Goal: Task Accomplishment & Management: Manage account settings

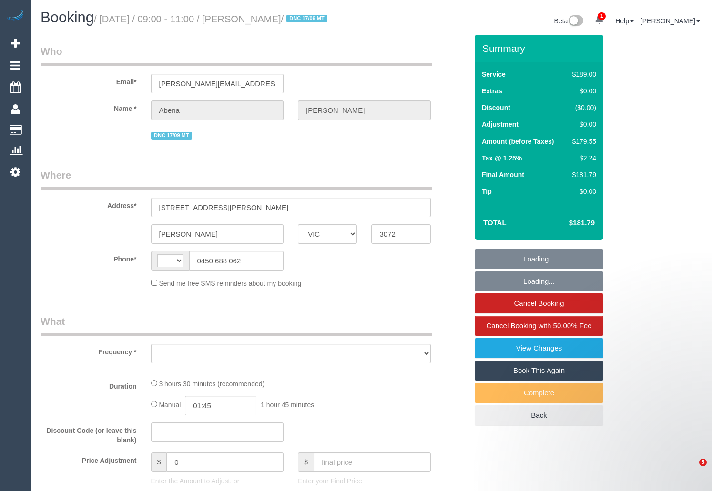
select select "VIC"
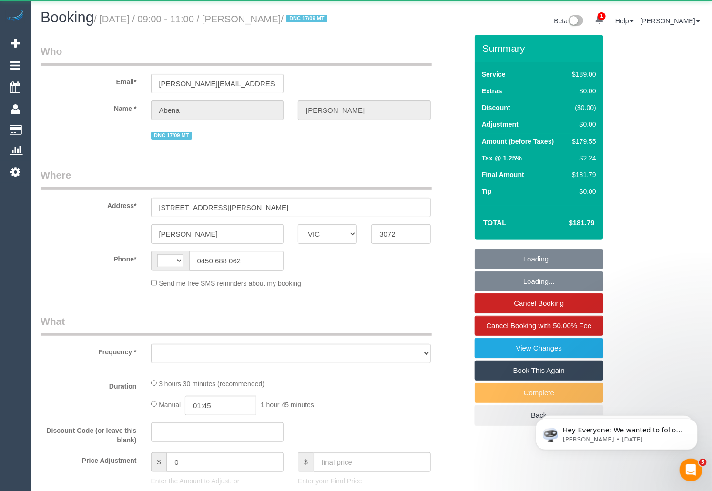
select select "string:stripe-pm_1R7rP32GScqysDRVtetNqcL1"
select select "object:2949"
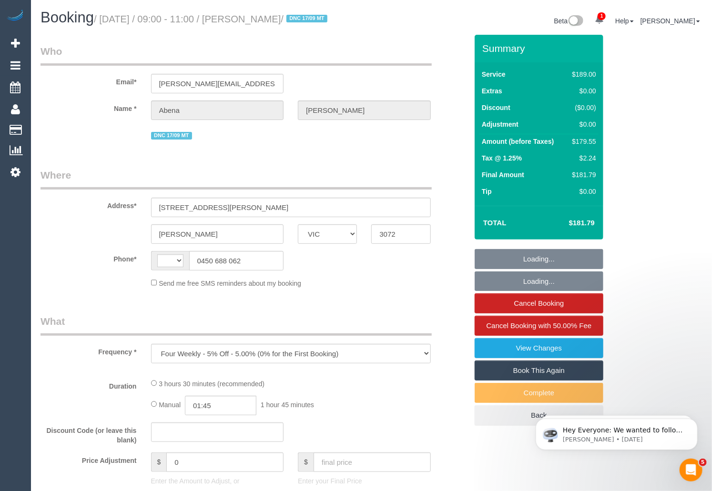
select select "string:AU"
select select "number:28"
select select "number:14"
select select "number:19"
select select "number:24"
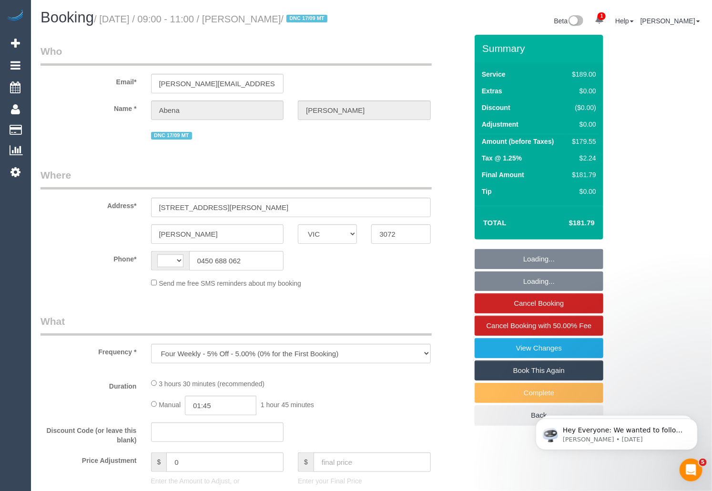
select select "number:34"
select select "number:13"
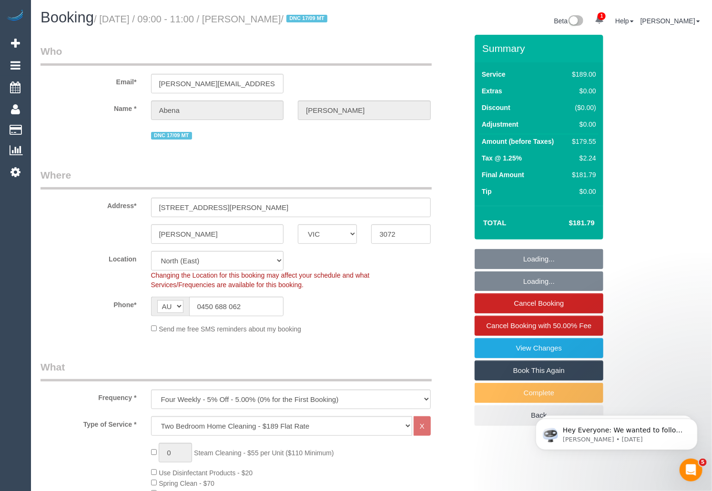
select select "object:4023"
drag, startPoint x: 254, startPoint y: 308, endPoint x: 184, endPoint y: 308, distance: 70.5
click at [184, 308] on div "AF AL DZ AD AO AI AQ AG AR AM AW AU AT AZ BS BH BD BB BY BE BZ BJ BM BT BO BA B…" at bounding box center [217, 307] width 133 height 20
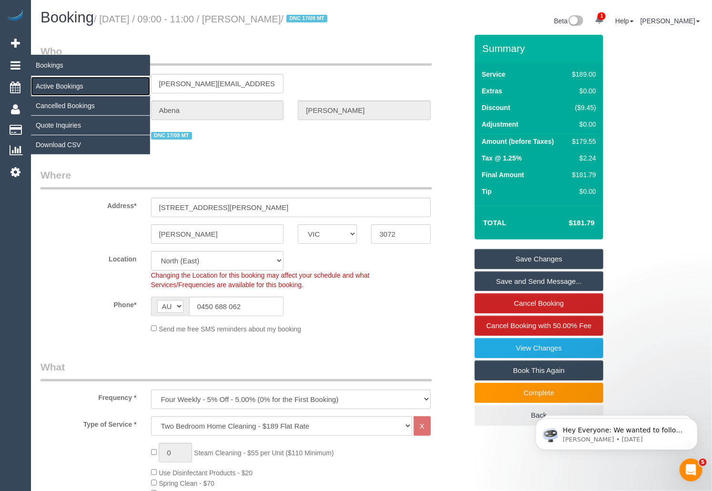
click at [55, 82] on link "Active Bookings" at bounding box center [90, 86] width 119 height 19
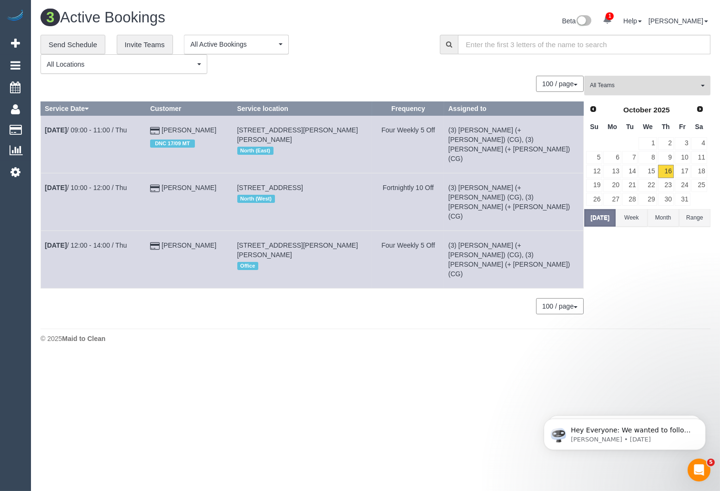
click at [647, 90] on span "All Teams" at bounding box center [644, 86] width 109 height 8
click at [652, 98] on link "Remove Team Filters" at bounding box center [647, 100] width 125 height 12
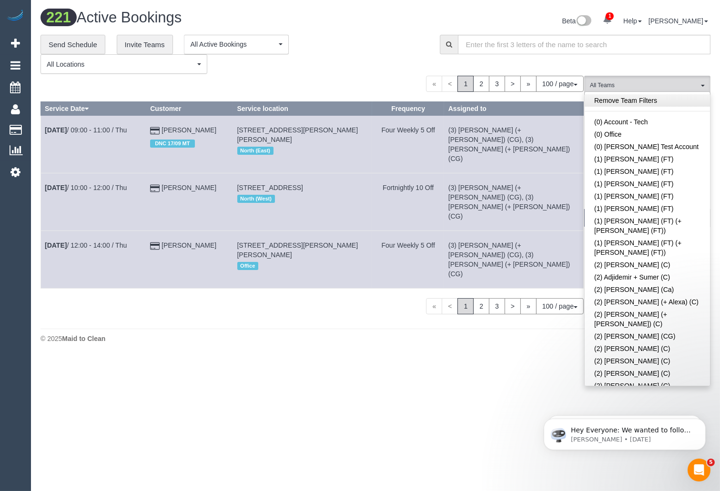
scroll to position [613, 0]
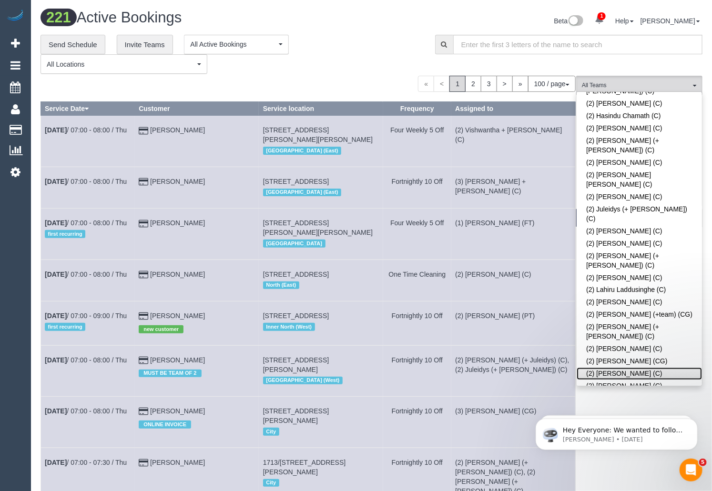
click at [648, 368] on link "(2) [PERSON_NAME] (C)" at bounding box center [639, 374] width 125 height 12
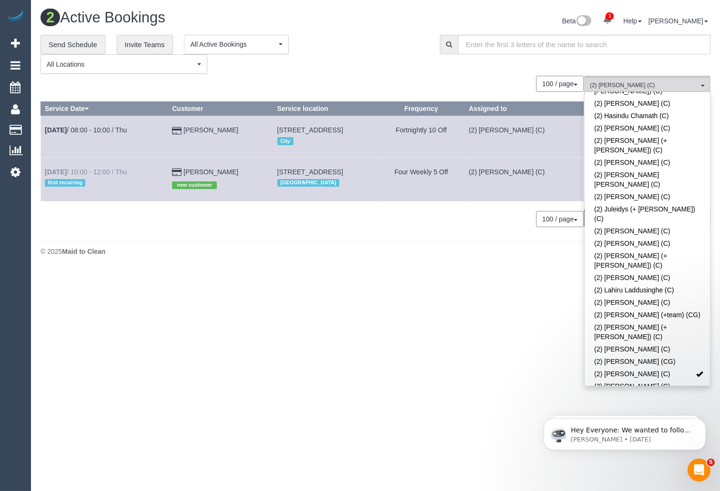
drag, startPoint x: 234, startPoint y: 182, endPoint x: 45, endPoint y: 180, distance: 188.3
click at [45, 180] on tr "Oct 16th / 10:00 - 12:00 / Thu first recurring Amrita Varma new customer 609 Bu…" at bounding box center [312, 179] width 543 height 44
copy tr "Oct 16th / 10:00 - 12:00 / Thu first recurring Amrita Varma"
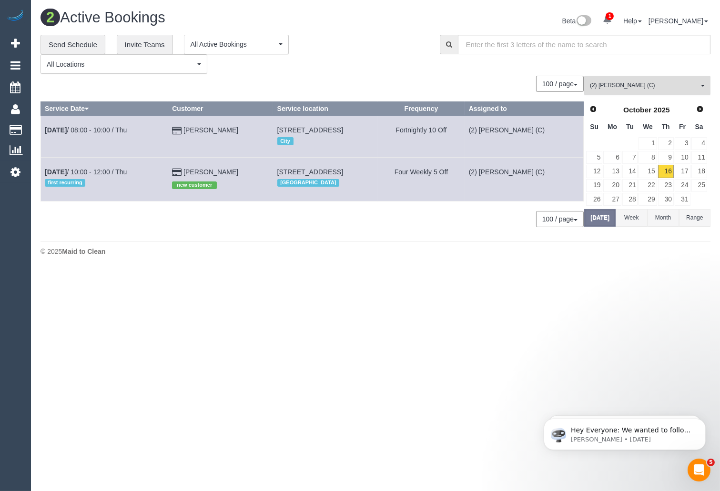
click at [652, 90] on span "(2) Nadine Young (C)" at bounding box center [644, 86] width 109 height 8
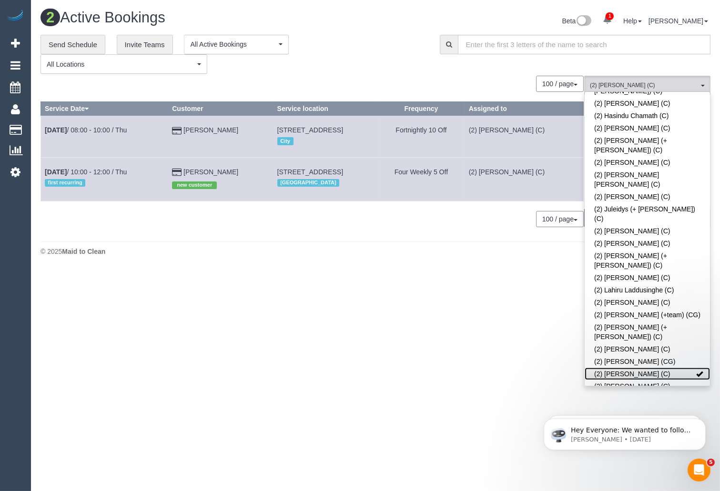
click at [680, 368] on link "(2) Nadine Young (C)" at bounding box center [647, 374] width 125 height 12
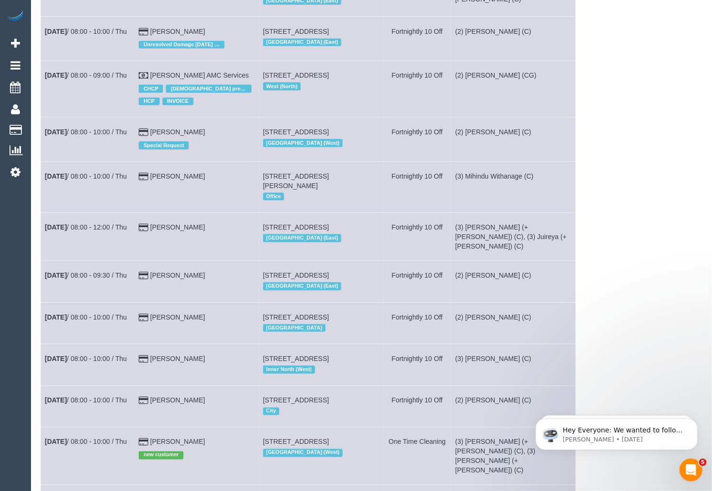
scroll to position [0, 0]
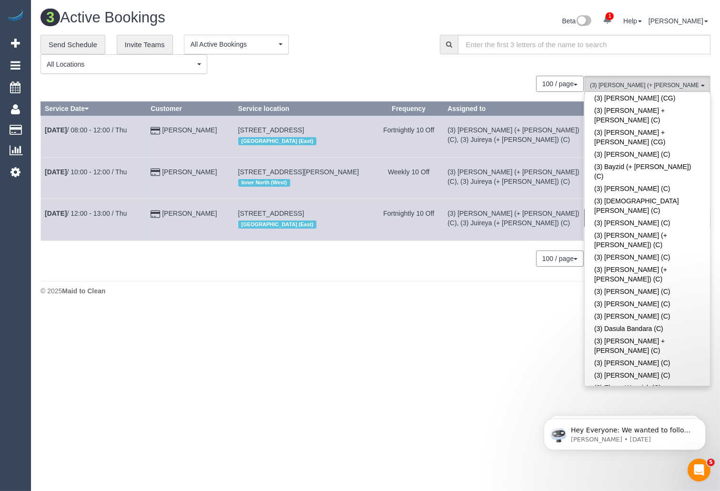
click at [378, 54] on div "**********" at bounding box center [233, 55] width 385 height 40
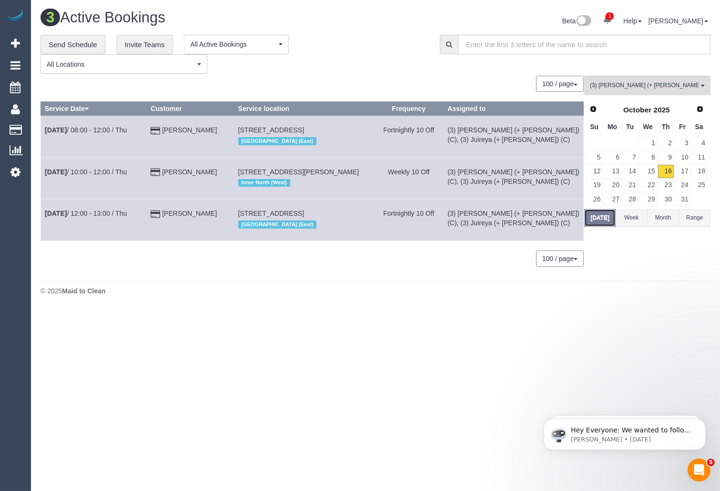
click at [601, 217] on button "Today" at bounding box center [599, 218] width 31 height 18
drag, startPoint x: 225, startPoint y: 224, endPoint x: 45, endPoint y: 224, distance: 179.2
click at [45, 224] on tr "Oct 16th / 12:00 - 13:00 / Thu Rafal Zebrowski 409/120 Burgundy Street, Heidelb…" at bounding box center [312, 219] width 543 height 41
copy tr "Oct 16th / 12:00 - 13:00 / Thu Rafal Zebrowski"
click at [96, 217] on link "Oct 16th / 12:00 - 13:00 / Thu" at bounding box center [86, 214] width 82 height 8
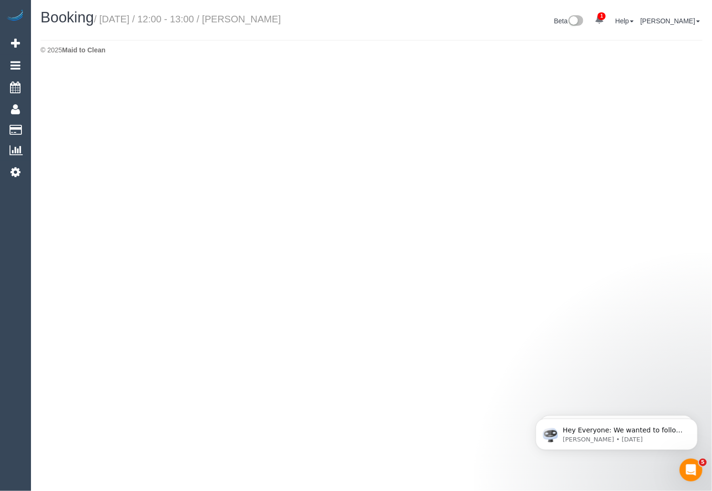
select select "VIC"
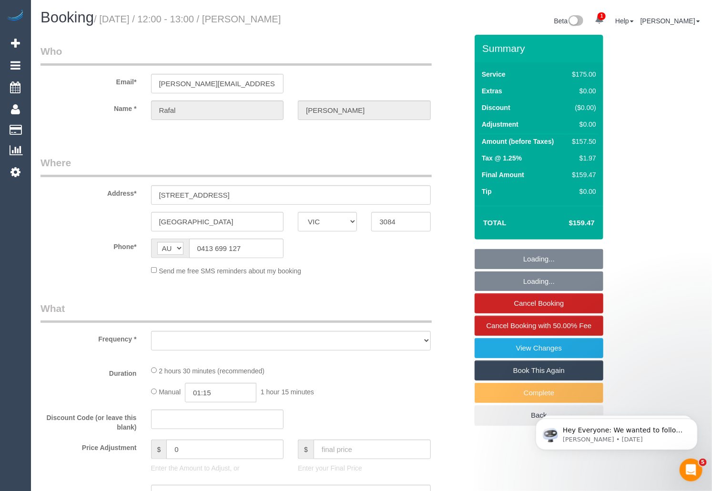
select select "string:stripe-pm_1RIhJ32GScqysDRVhKZfdR9r"
select select "number:28"
select select "number:14"
select select "number:19"
select select "number:25"
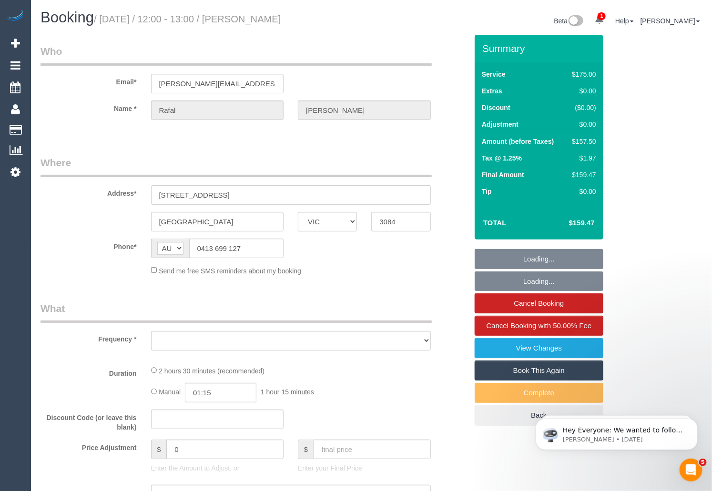
select select "number:34"
select select "number:12"
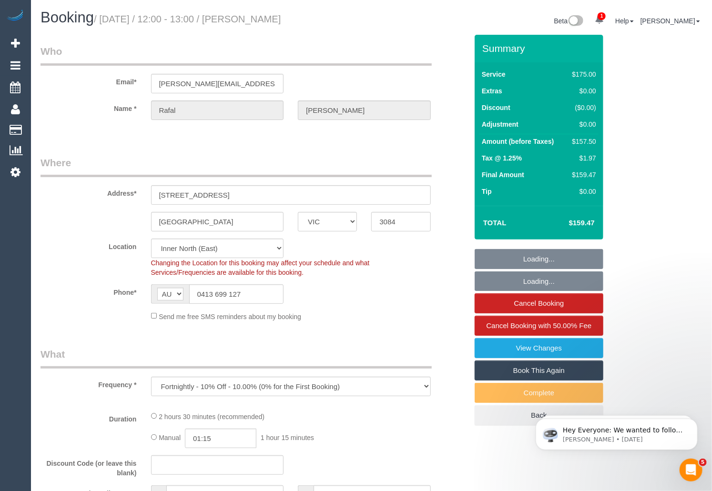
select select "object:9119"
select select "150"
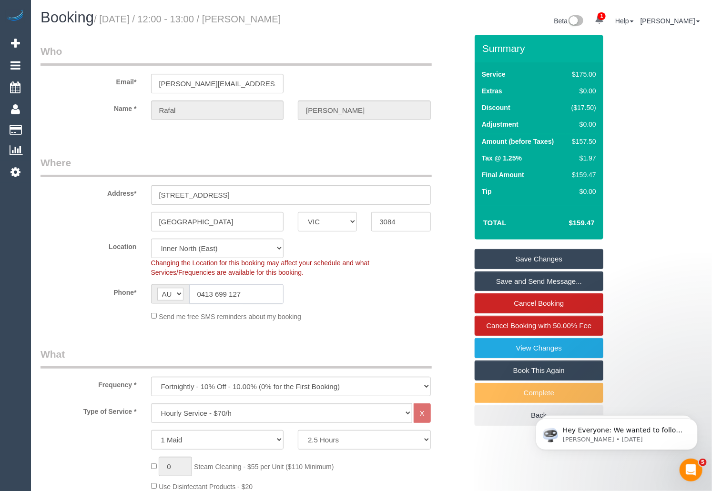
drag, startPoint x: 263, startPoint y: 296, endPoint x: 177, endPoint y: 294, distance: 85.8
click at [177, 294] on div "AF AL DZ AD AO AI AQ AG AR AM AW AU AT AZ BS BH BD BB BY BE BZ BJ BM BT BO BA B…" at bounding box center [217, 295] width 133 height 20
click at [260, 20] on small "/ October 16, 2025 / 12:00 - 13:00 / Rafal Zebrowski" at bounding box center [187, 19] width 187 height 10
copy small "Rafal"
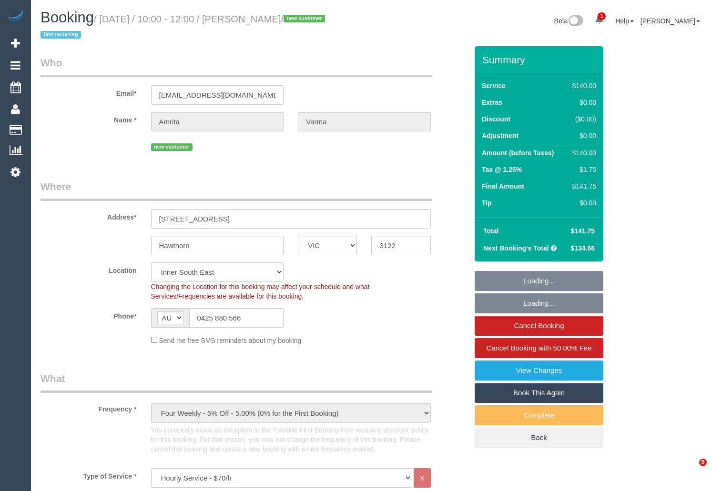
select select "VIC"
select select "number:28"
select select "number:14"
select select "number:19"
select select "number:23"
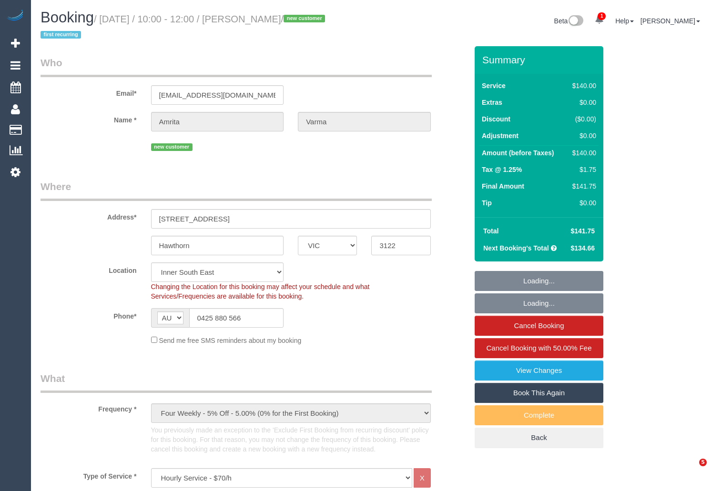
select select "number:34"
select select "number:13"
select select "object:1529"
select select "string:stripe-pm_1SG8ux2GScqysDRVtrqcTIMU"
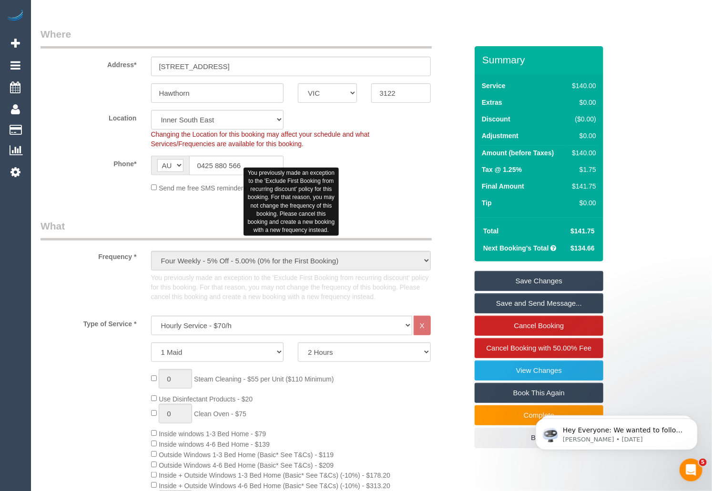
scroll to position [139, 0]
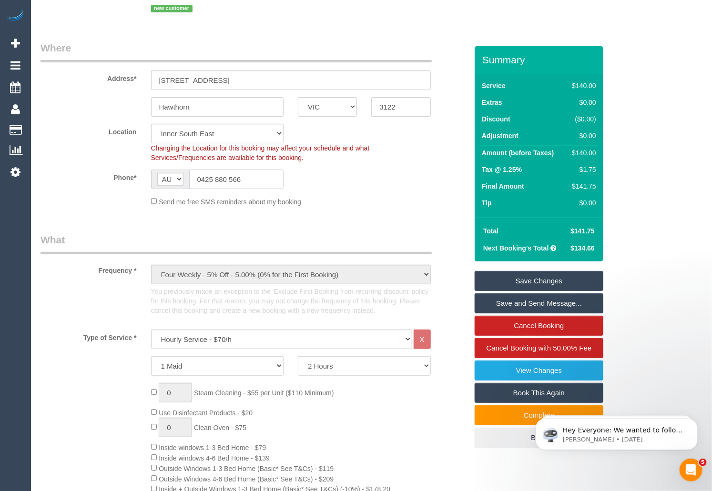
drag, startPoint x: 260, startPoint y: 181, endPoint x: 170, endPoint y: 182, distance: 90.6
click at [170, 182] on div "AF AL DZ AD AO AI AQ AG AR AM AW AU AT AZ BS BH BD BB BY BE BZ BJ BM BT BO BA B…" at bounding box center [217, 180] width 133 height 20
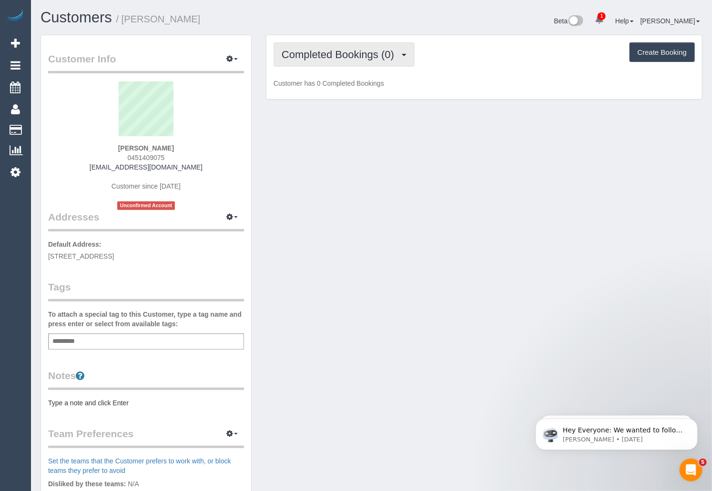
click at [349, 54] on span "Completed Bookings (0)" at bounding box center [340, 55] width 117 height 12
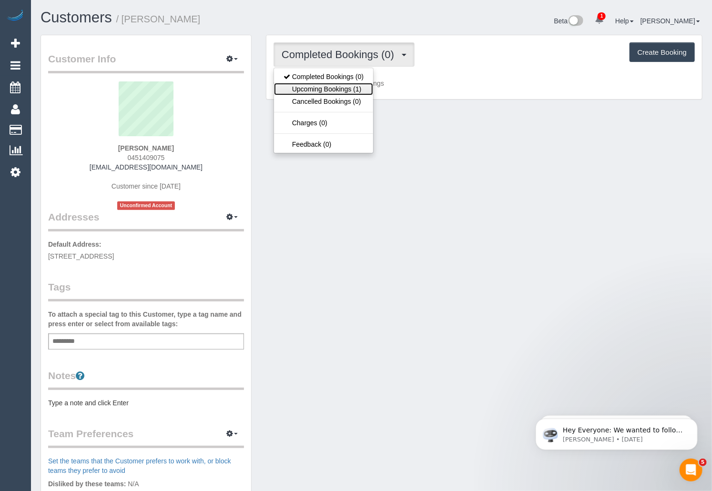
click at [346, 86] on link "Upcoming Bookings (1)" at bounding box center [323, 89] width 99 height 12
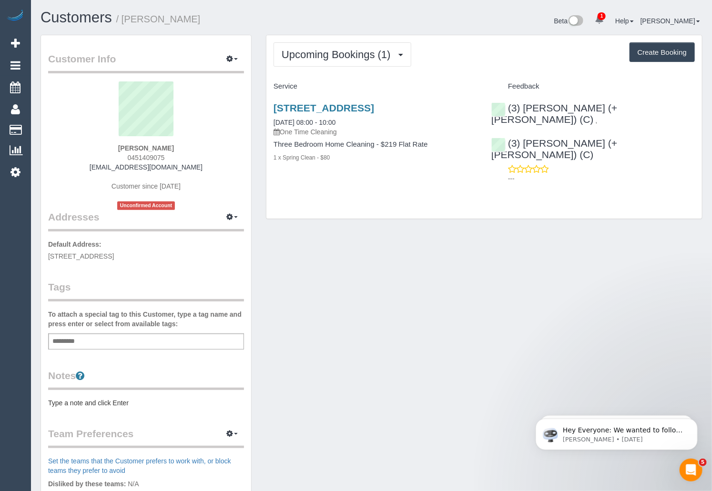
drag, startPoint x: 358, startPoint y: 131, endPoint x: 266, endPoint y: 133, distance: 92.0
click at [266, 133] on div "Upcoming Bookings (1) Completed Bookings (0) Upcoming Bookings (1) Cancelled Bo…" at bounding box center [484, 127] width 437 height 184
copy link "16/10/2025 08:00 - 10:00"
click at [61, 18] on link "Customers" at bounding box center [77, 17] width 72 height 17
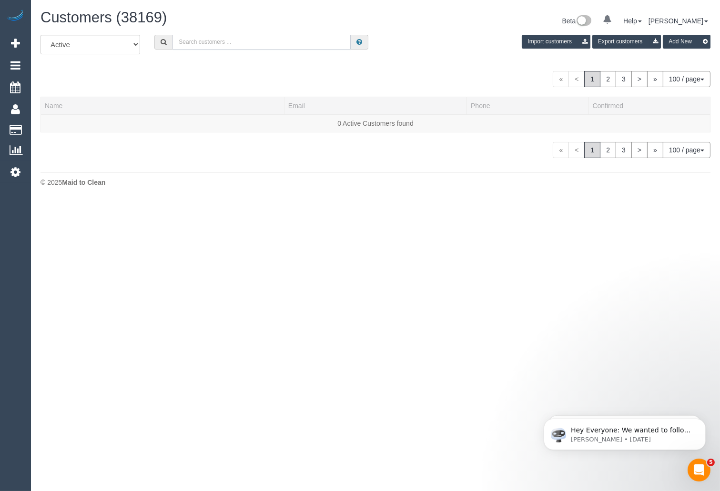
click at [217, 42] on input "text" at bounding box center [262, 42] width 178 height 15
paste input "Brigid Lloyd"
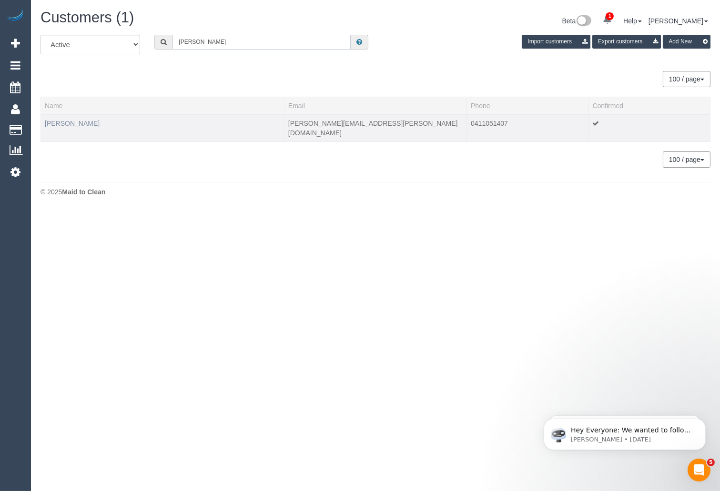
type input "Brigid Lloyd"
click at [66, 124] on link "Brigid Lloyd" at bounding box center [72, 124] width 55 height 8
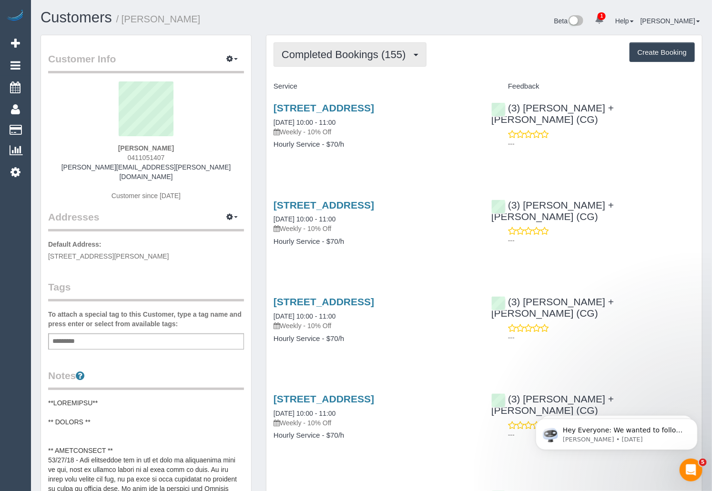
click at [334, 54] on span "Completed Bookings (155)" at bounding box center [346, 55] width 129 height 12
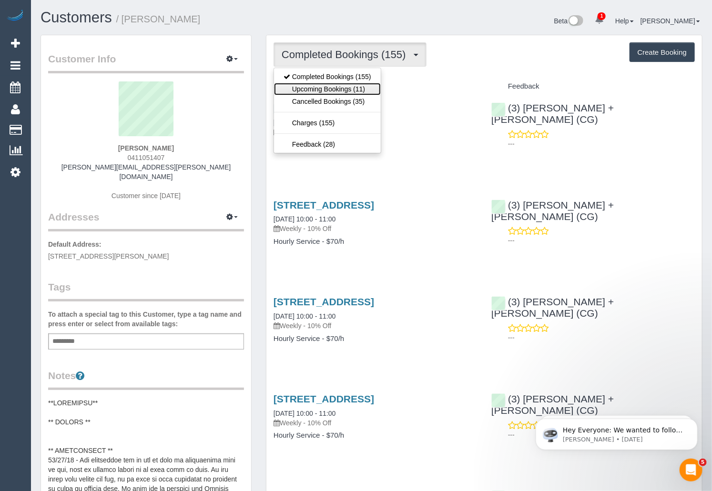
click at [333, 93] on link "Upcoming Bookings (11)" at bounding box center [327, 89] width 107 height 12
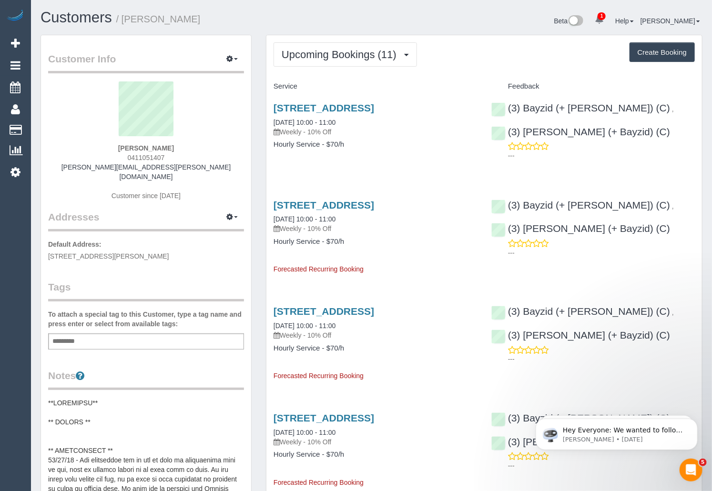
drag, startPoint x: 355, startPoint y: 120, endPoint x: 270, endPoint y: 124, distance: 85.0
click at [270, 124] on div "1 Linden Court, Prahran, VIC 3181 16/10/2025 10:00 - 11:00 Weekly - 10% Off Hou…" at bounding box center [375, 130] width 218 height 73
copy link "16/10/2025 10:00 - 11:00"
click at [83, 18] on link "Customers" at bounding box center [77, 17] width 72 height 17
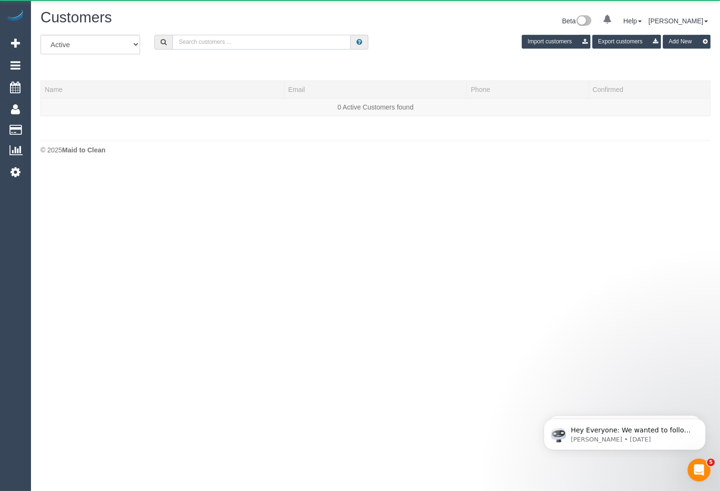
click at [269, 45] on input "text" at bounding box center [262, 42] width 178 height 15
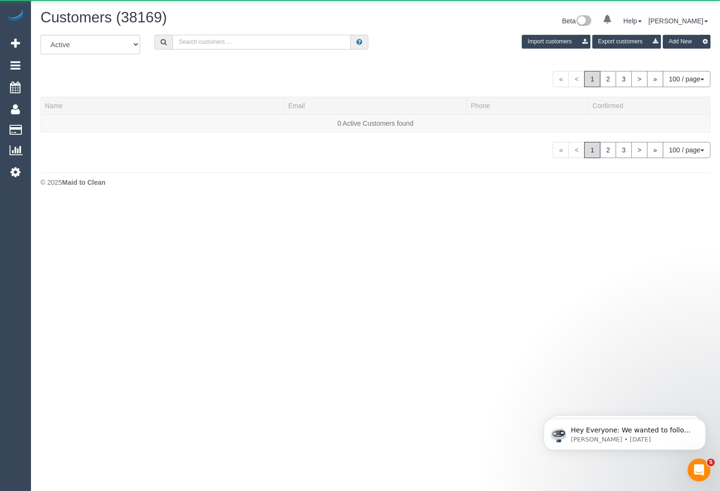
paste input "Sandy Iyngkaran"
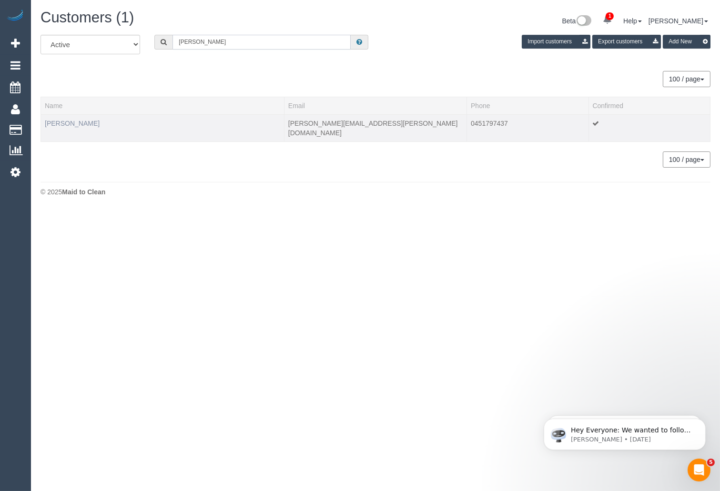
type input "Sandy Iyngkaran"
click at [63, 123] on link "Sandy Iyngkaran" at bounding box center [72, 124] width 55 height 8
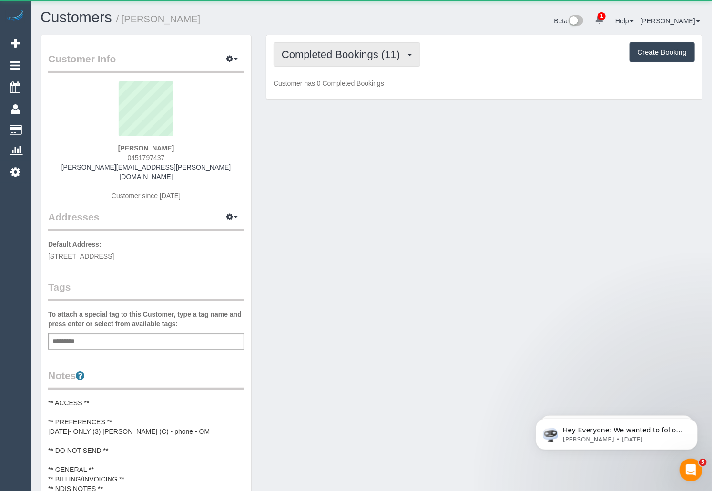
click at [351, 56] on span "Completed Bookings (11)" at bounding box center [343, 55] width 123 height 12
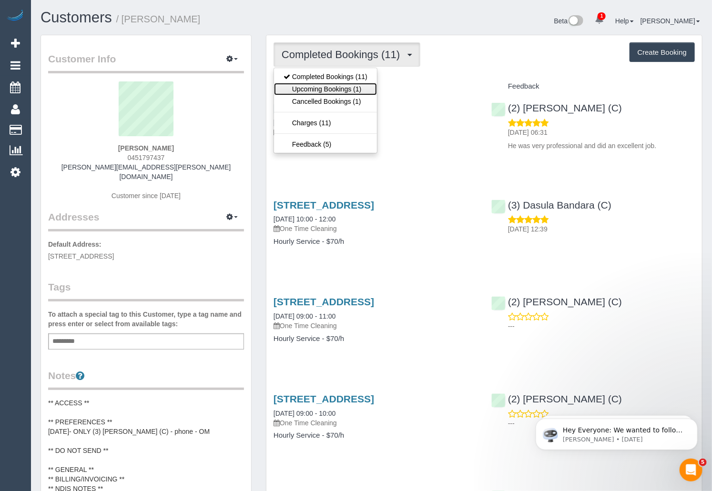
click at [341, 86] on link "Upcoming Bookings (1)" at bounding box center [325, 89] width 103 height 12
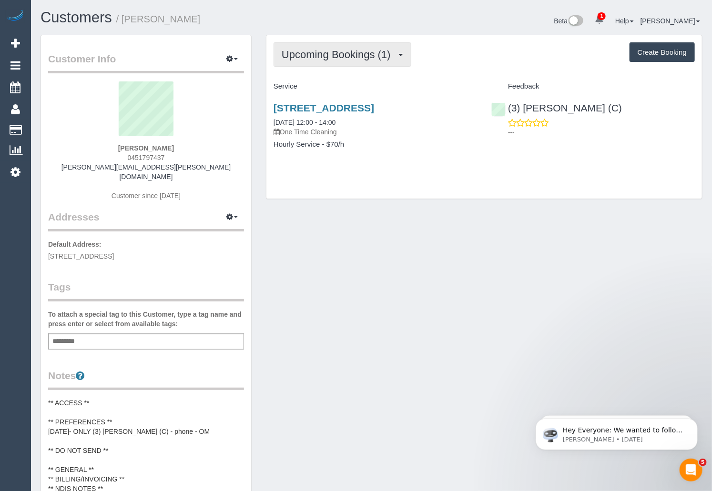
click at [360, 57] on span "Upcoming Bookings (1)" at bounding box center [339, 55] width 114 height 12
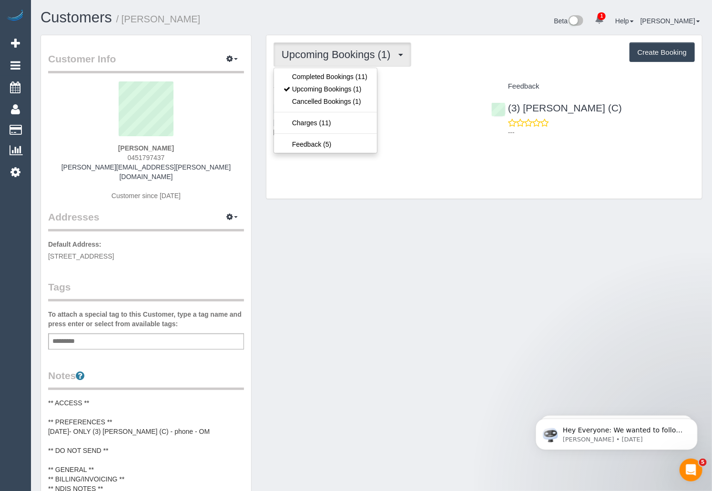
click at [485, 16] on div "Beta 1 Your Notifications You have 0 alerts × You have 1 to charge for 16/10/20…" at bounding box center [541, 22] width 338 height 25
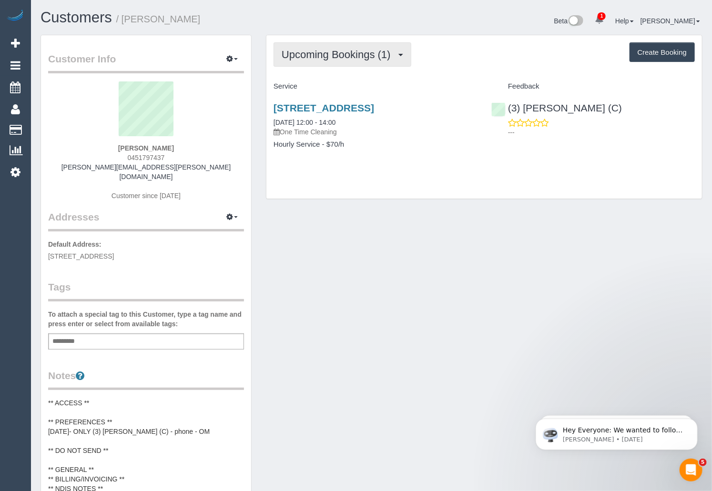
click at [368, 53] on span "Upcoming Bookings (1)" at bounding box center [339, 55] width 114 height 12
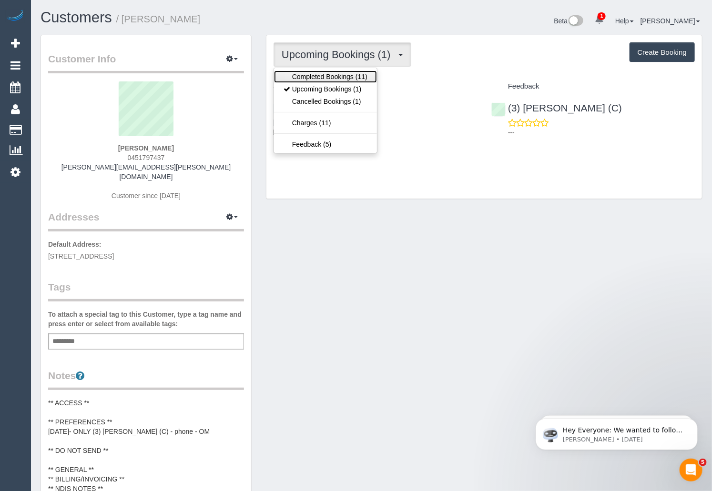
click at [340, 77] on link "Completed Bookings (11)" at bounding box center [325, 77] width 103 height 12
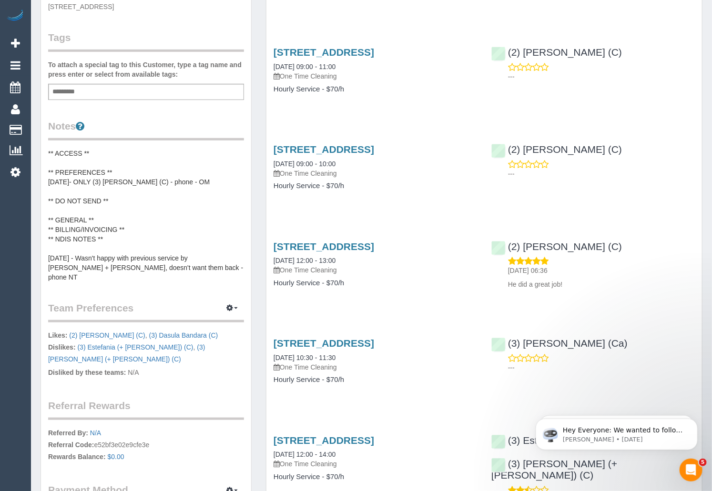
scroll to position [241, 0]
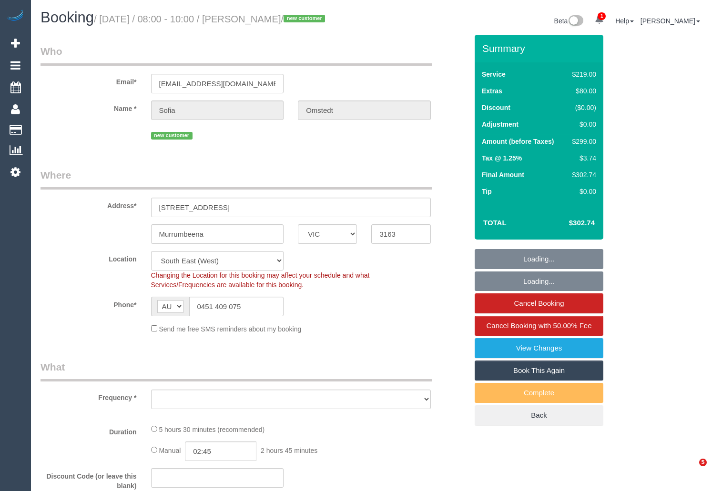
select select "VIC"
select select "object:809"
select select "number:27"
select select "number:14"
select select "number:19"
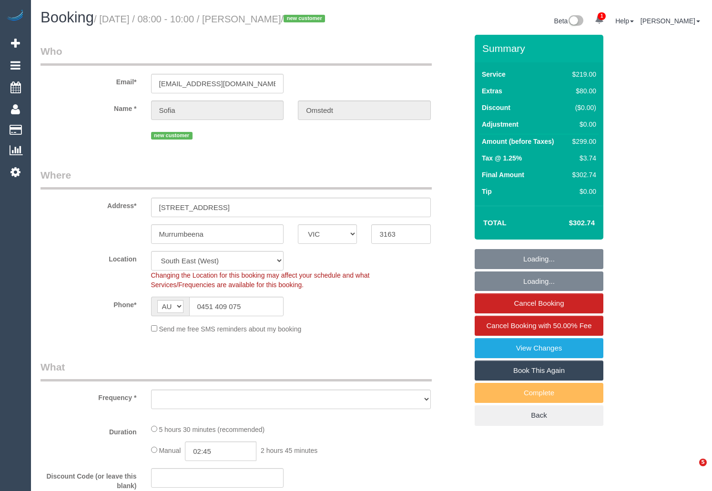
select select "number:22"
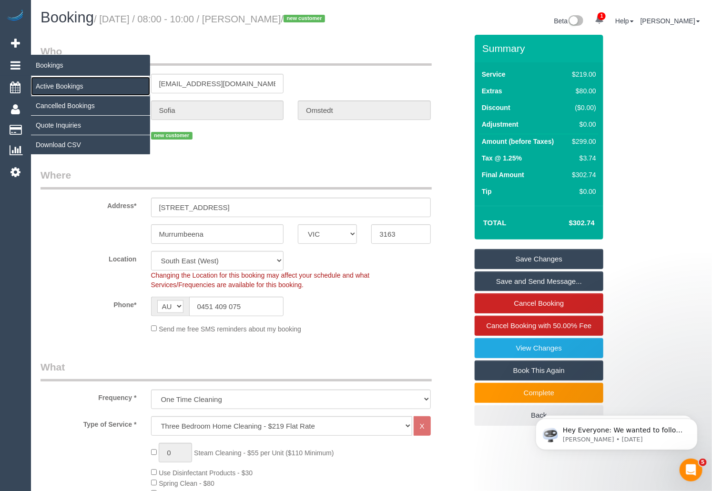
click at [50, 86] on link "Active Bookings" at bounding box center [90, 86] width 119 height 19
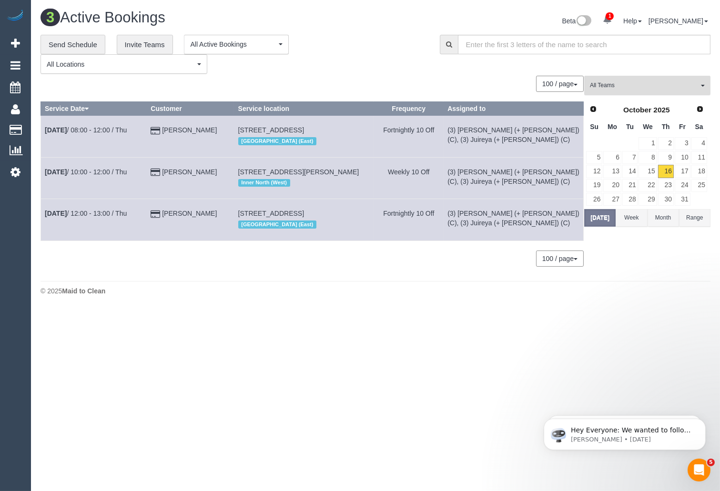
click at [677, 88] on span "All Teams" at bounding box center [644, 86] width 109 height 8
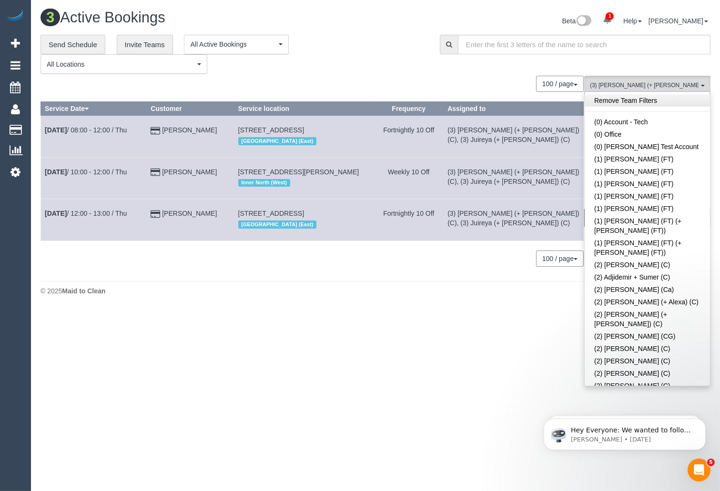
click at [665, 102] on link "Remove Team Filters" at bounding box center [647, 100] width 125 height 12
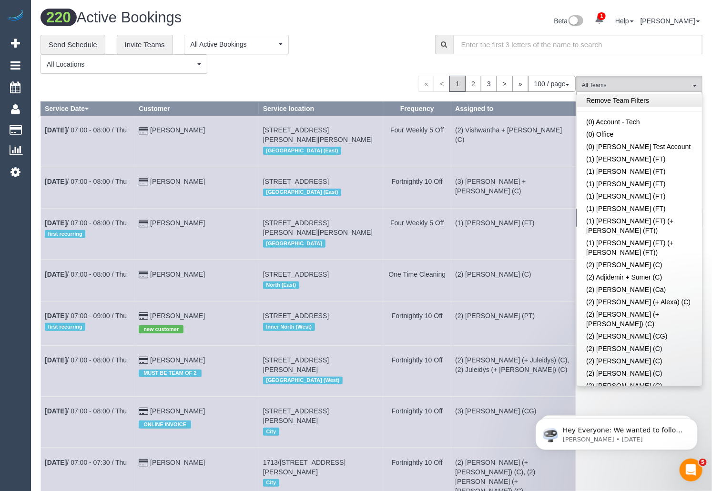
scroll to position [489, 0]
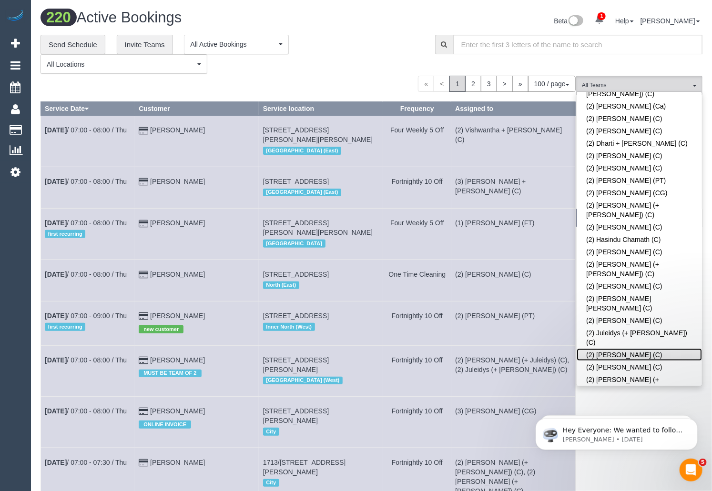
click at [613, 349] on link "(2) Karen Pinto (C)" at bounding box center [639, 355] width 125 height 12
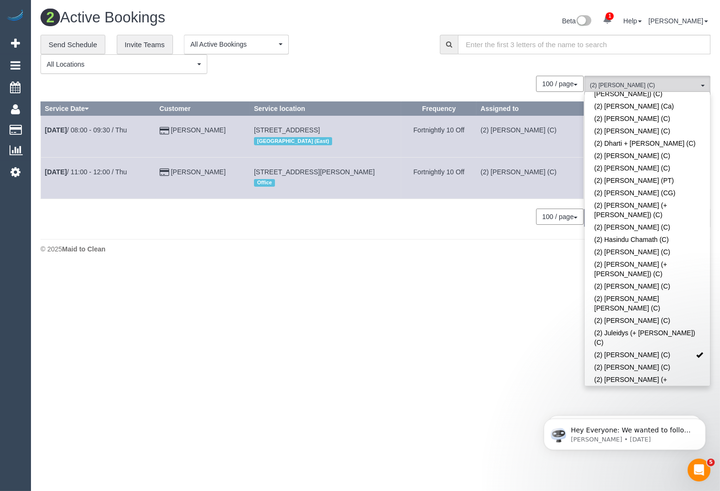
click at [361, 77] on div "100 / page 10 / page 20 / page 30 / page 40 / page 50 / page 100 / page" at bounding box center [312, 84] width 543 height 16
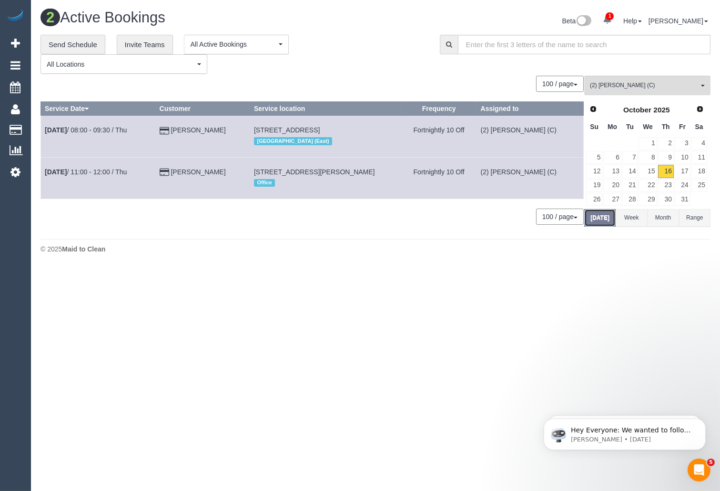
click at [606, 216] on button "Today" at bounding box center [599, 218] width 31 height 18
drag, startPoint x: 233, startPoint y: 172, endPoint x: 43, endPoint y: 174, distance: 189.7
click at [43, 174] on tr "Oct 16th / 11:00 - 12:00 / Thu Kristie Healy 6 Davies Street, Preston, VIC 3072…" at bounding box center [312, 177] width 543 height 41
copy tr "Oct 16th / 11:00 - 12:00 / Thu Kristie Healy"
click at [117, 174] on link "Oct 16th / 11:00 - 12:00 / Thu" at bounding box center [86, 172] width 82 height 8
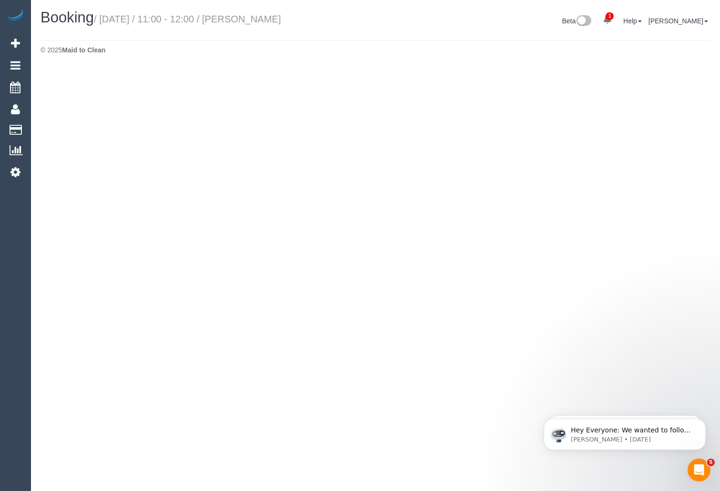
select select "VIC"
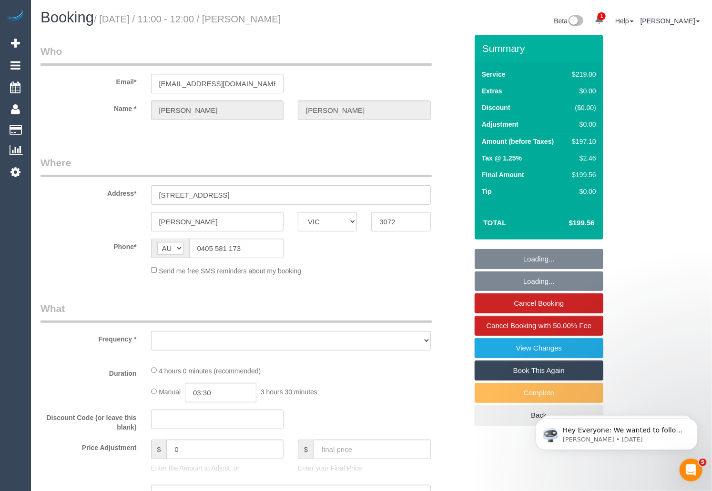
select select "object:3929"
select select "number:28"
select select "number:14"
select select "number:18"
select select "number:36"
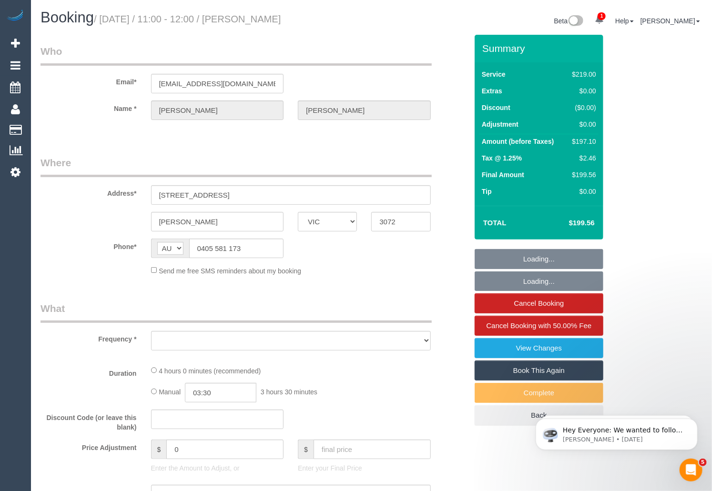
select select "number:34"
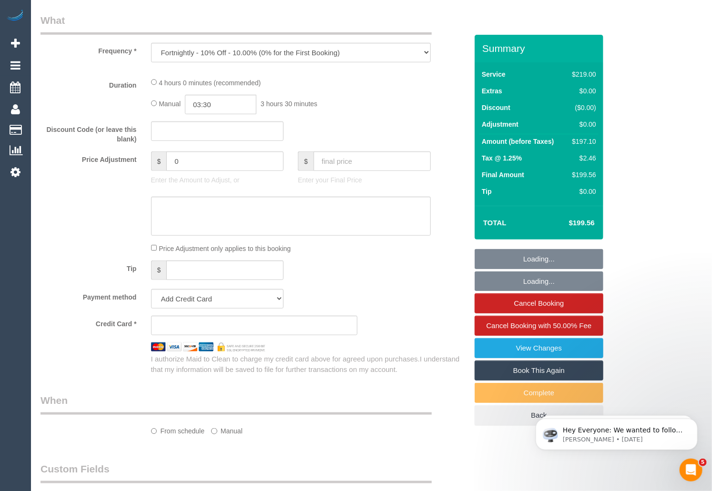
select select "string:stripe-pm_1QfXRy2GScqysDRVID6gxHul"
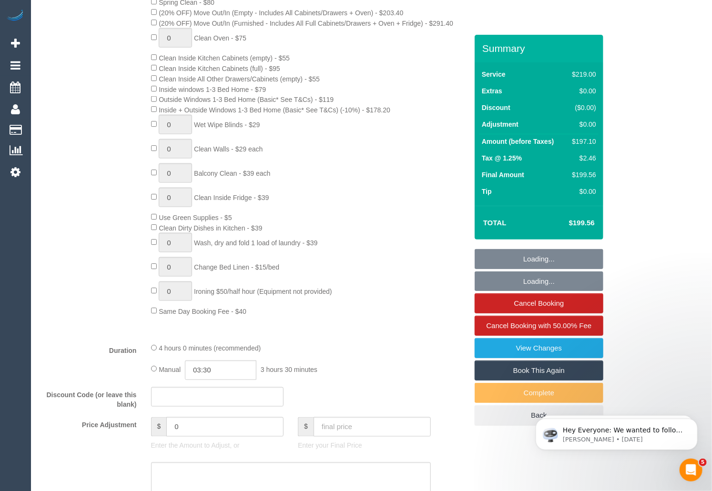
select select "object:4038"
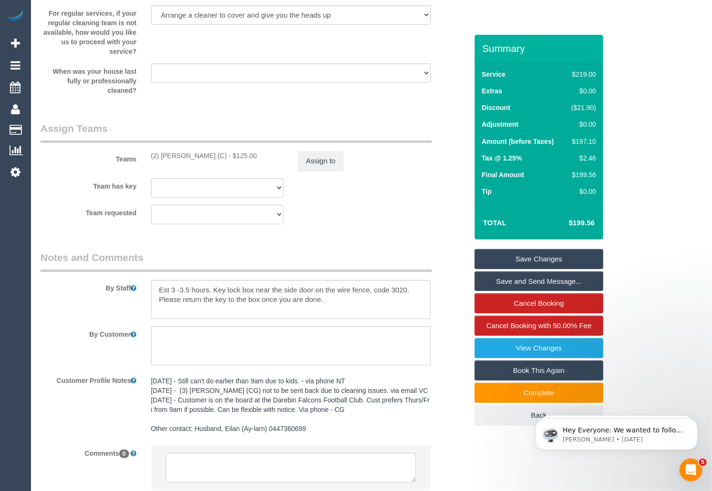
scroll to position [1462, 0]
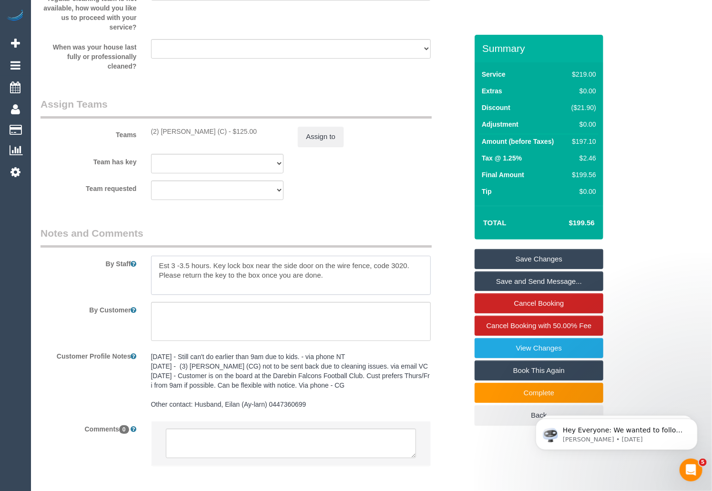
click at [236, 279] on textarea at bounding box center [291, 275] width 280 height 39
drag, startPoint x: 215, startPoint y: 266, endPoint x: 360, endPoint y: 278, distance: 145.8
click at [360, 278] on textarea at bounding box center [291, 275] width 280 height 39
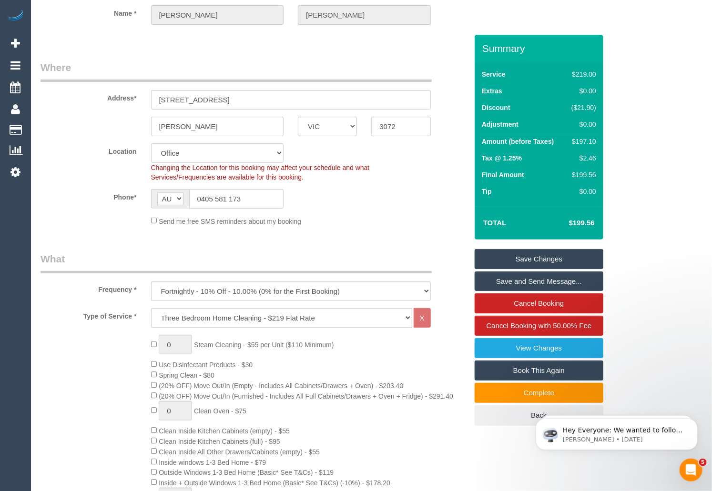
scroll to position [86, 0]
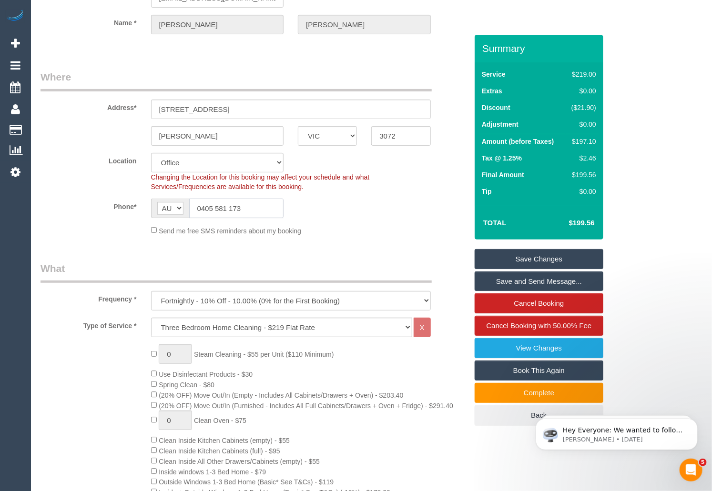
drag, startPoint x: 250, startPoint y: 207, endPoint x: 181, endPoint y: 208, distance: 68.6
click at [181, 208] on div "AF AL DZ AD AO AI AQ AG AR AM AW AU AT AZ BS BH BD BB BY BE BZ BJ BM BT BO BA B…" at bounding box center [217, 209] width 133 height 20
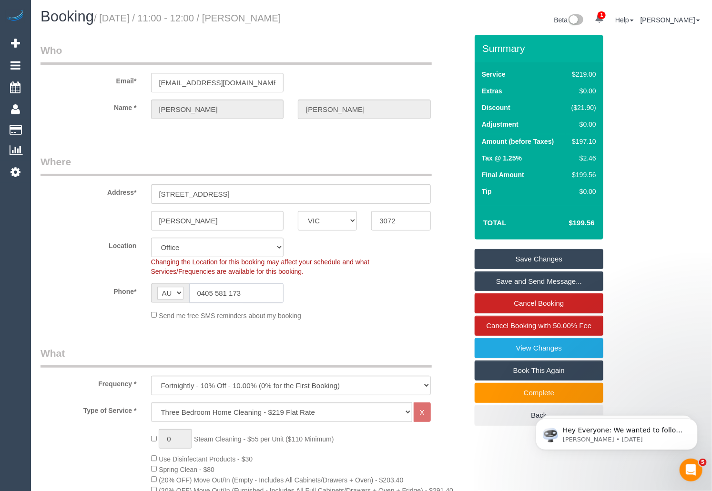
scroll to position [0, 0]
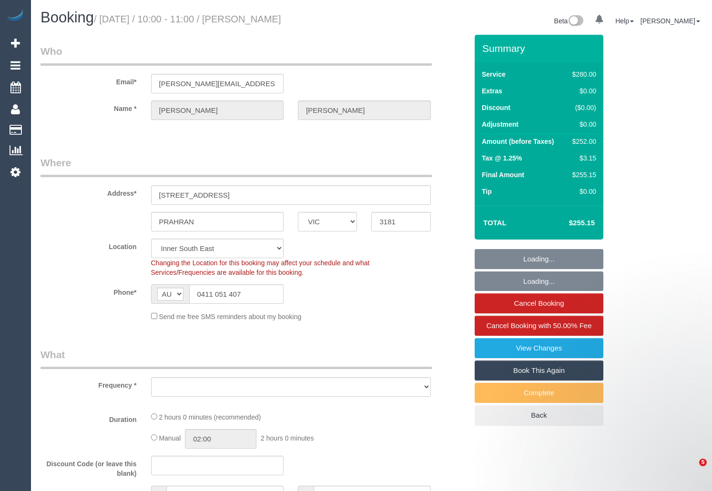
select select "VIC"
select select "string:stripe-pm_1MM4Gp2GScqysDRV5aWemApB"
select select "2"
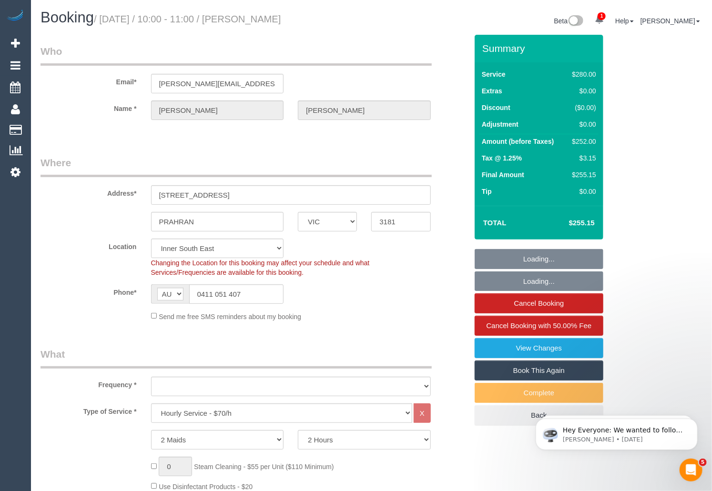
select select "object:947"
select select "number:27"
select select "number:14"
select select "number:19"
select select "number:22"
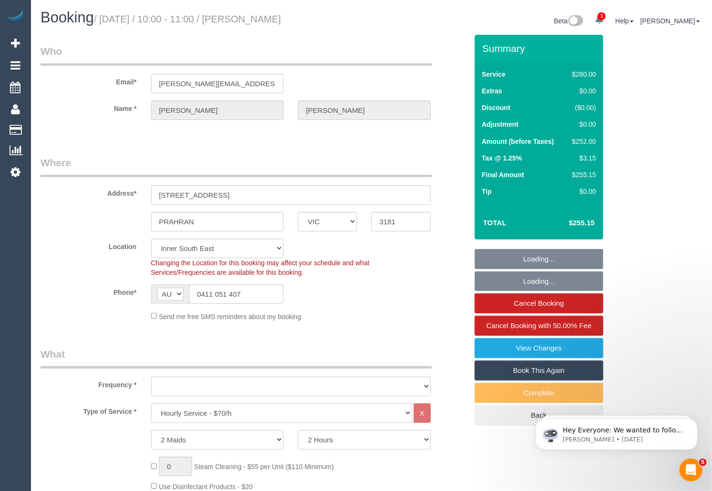
select select "number:34"
select select "number:11"
select select "object:1591"
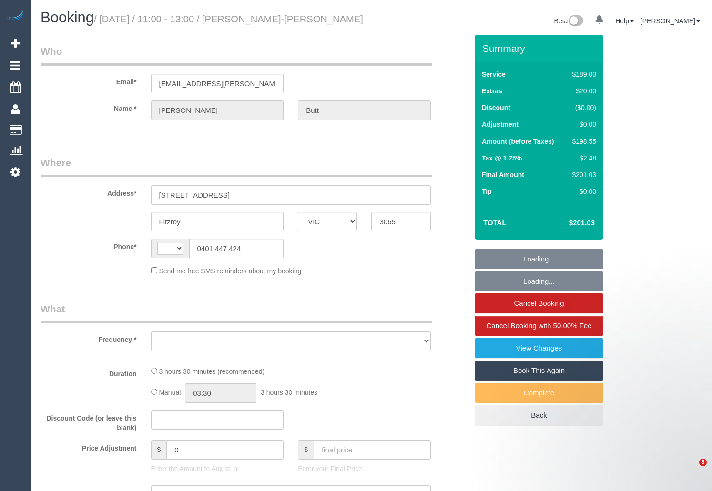
select select "VIC"
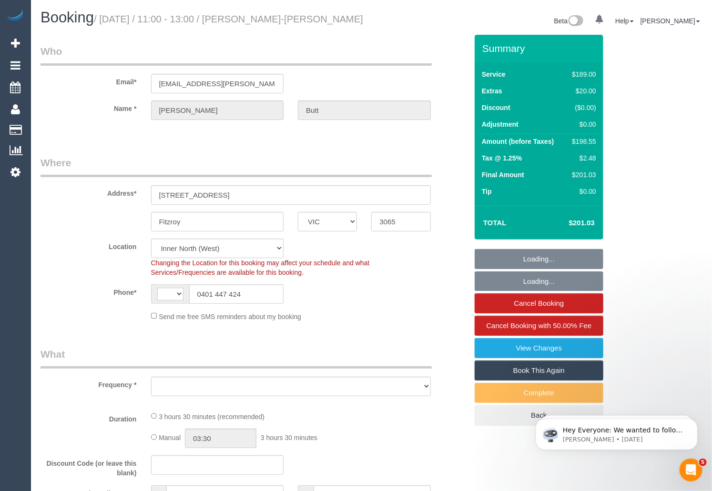
select select "string:AU"
select select "object:543"
select select "string:stripe-pm_1RdQq92GScqysDRVO85jUO6u"
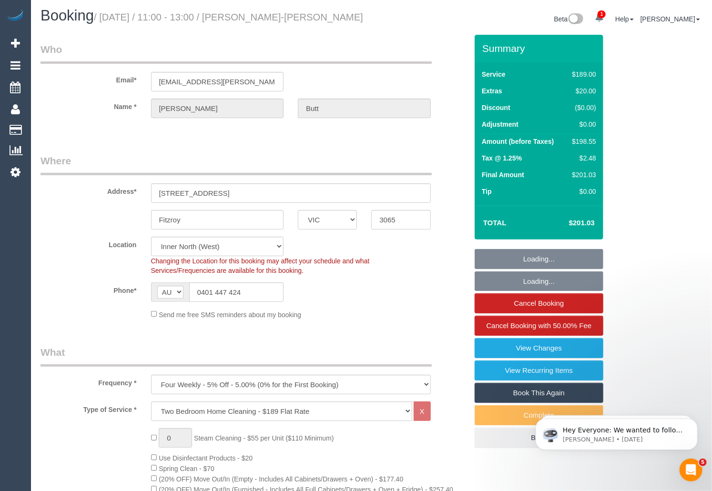
select select "object:1643"
select select "number:29"
select select "number:14"
select select "number:20"
select select "number:22"
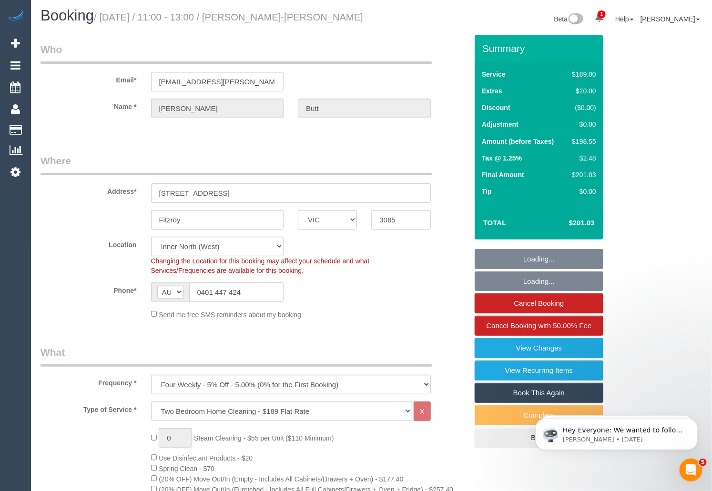
select select "number:34"
select select "number:26"
click at [182, 290] on div "AF AL DZ AD AO AI AQ AG AR AM AW AU AT AZ BS BH BD BB BY BE BZ BJ BM BT BO BA B…" at bounding box center [217, 293] width 133 height 20
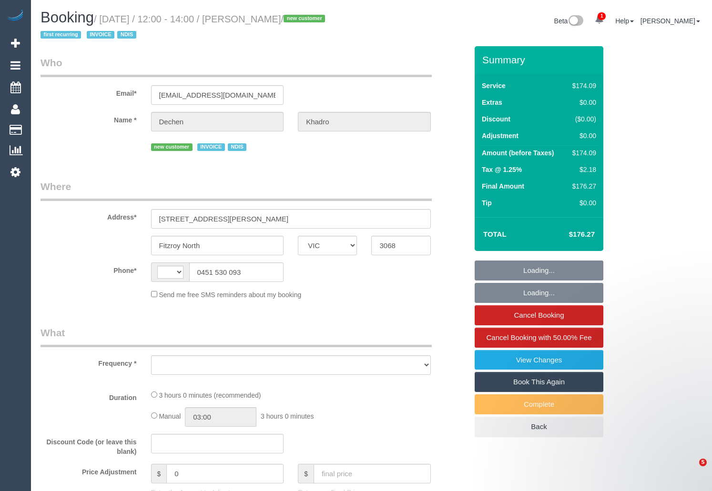
select select "VIC"
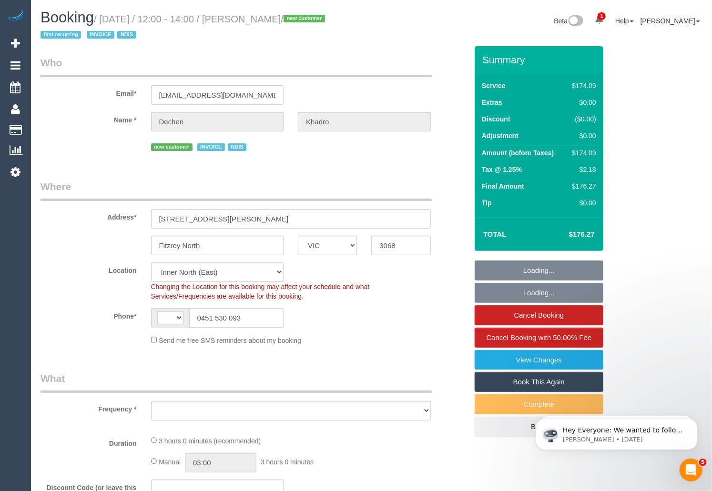
select select "string:AU"
select select "object:6130"
select select "180"
select select "number:27"
select select "number:14"
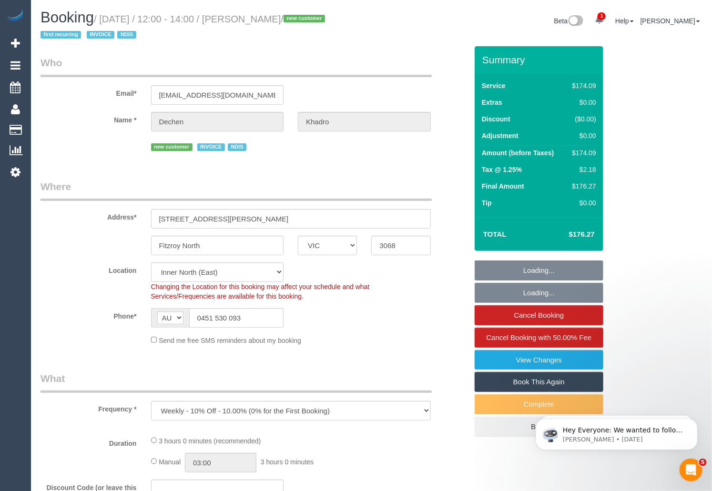
select select "number:19"
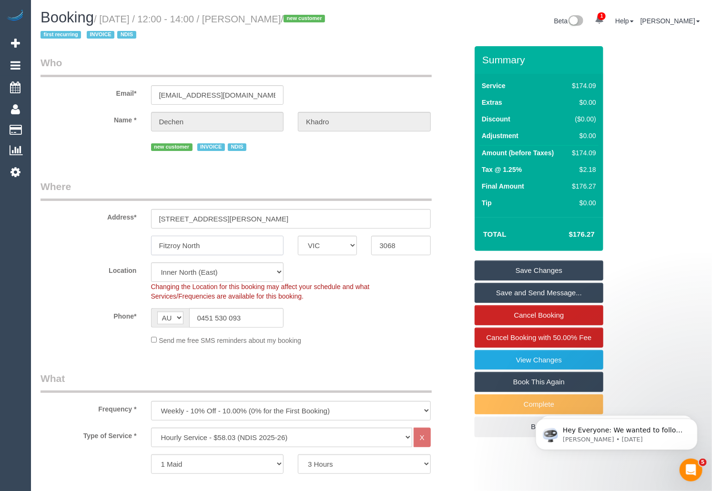
drag, startPoint x: 214, startPoint y: 247, endPoint x: 116, endPoint y: 246, distance: 98.2
click at [116, 246] on div "Fitzroy North ACT NSW NT QLD SA TAS VIC WA 3068" at bounding box center [253, 246] width 441 height 20
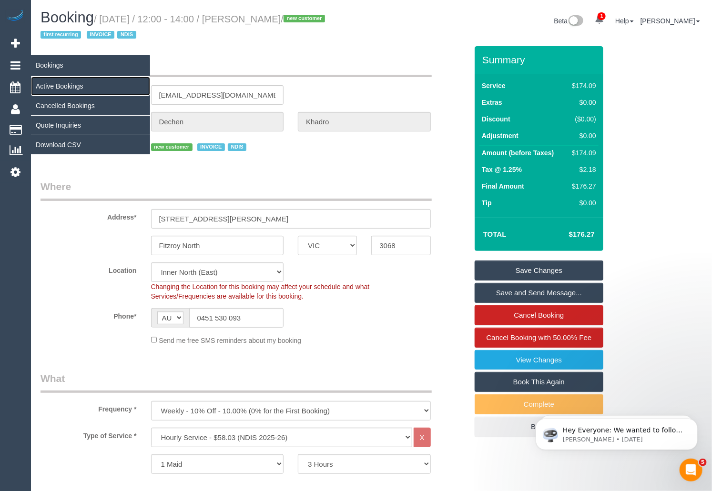
click at [69, 82] on link "Active Bookings" at bounding box center [90, 86] width 119 height 19
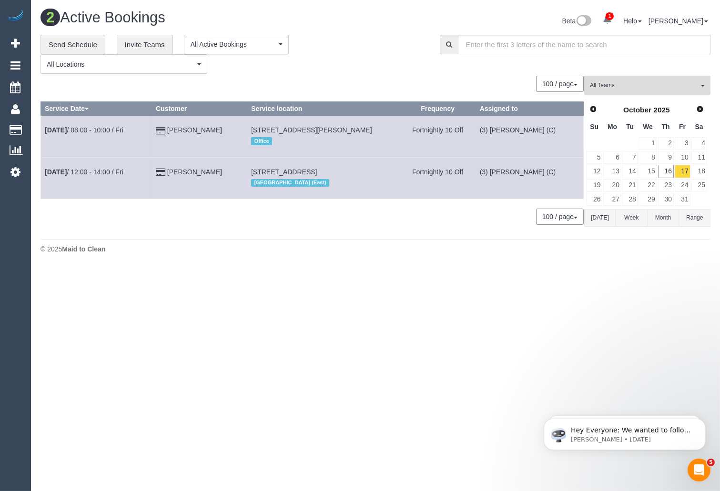
click at [628, 89] on span "All Teams" at bounding box center [644, 86] width 109 height 8
click at [637, 101] on link "Remove Team Filters" at bounding box center [647, 100] width 125 height 12
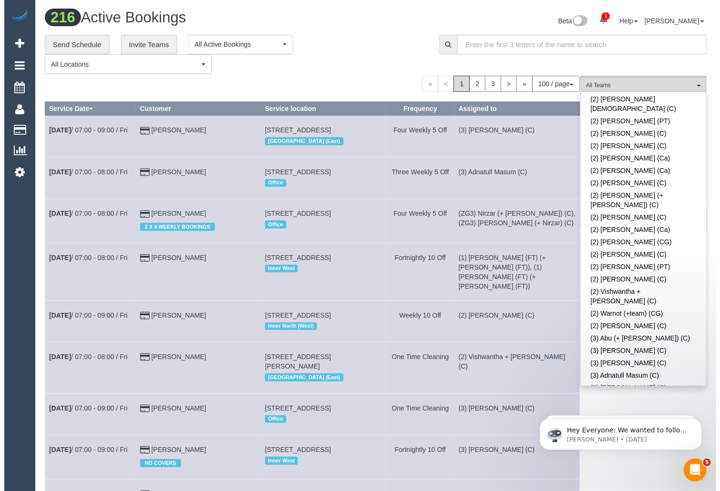
scroll to position [2246, 0]
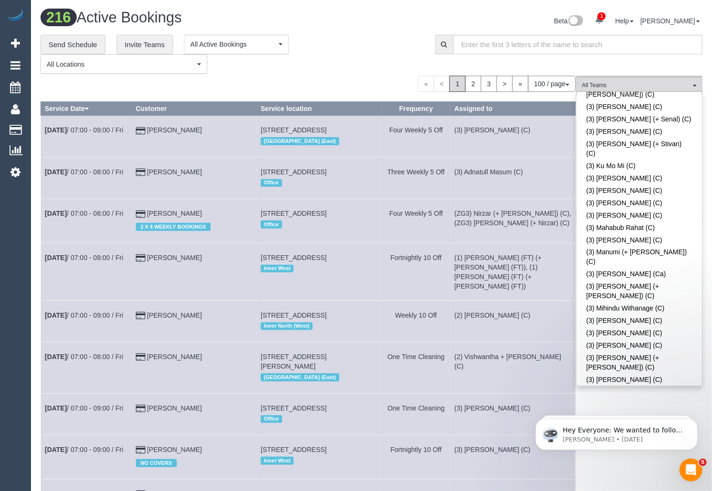
click at [347, 63] on div "**********" at bounding box center [231, 55] width 380 height 40
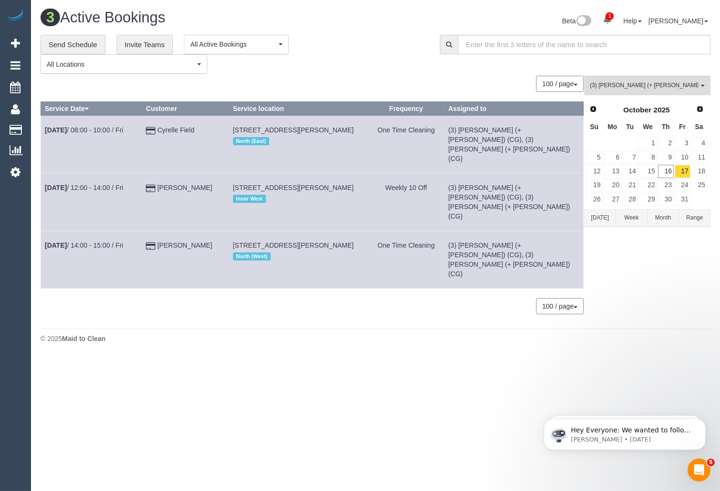
click at [603, 221] on button "Today" at bounding box center [599, 218] width 31 height 18
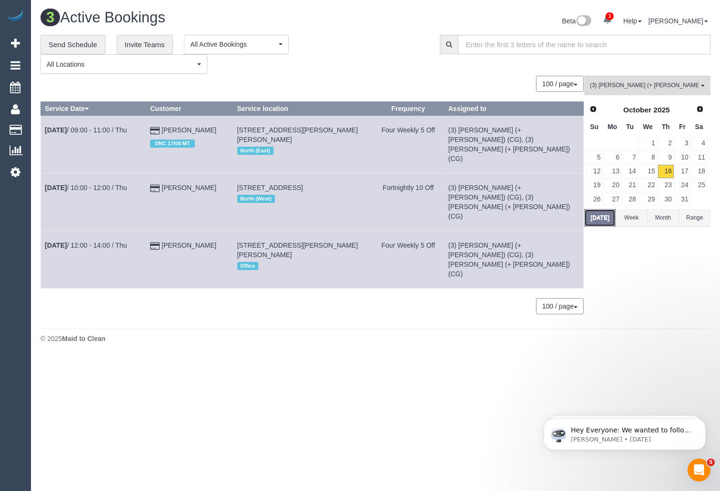
click at [594, 219] on button "Today" at bounding box center [599, 218] width 31 height 18
click at [291, 317] on div "3 Active Bookings Beta 1 Your Notifications You have 0 alerts × You have 1 to c…" at bounding box center [375, 179] width 689 height 358
copy tr "Oct 16th / 10:00 - 12:00 / Thu Sigrid Rynehart"
drag, startPoint x: 205, startPoint y: 181, endPoint x: 44, endPoint y: 180, distance: 161.1
click at [44, 180] on tr "Oct 16th / 10:00 - 12:00 / Thu Sigrid Rynehart 11 Shorts Road, Coburg North, VI…" at bounding box center [312, 203] width 543 height 58
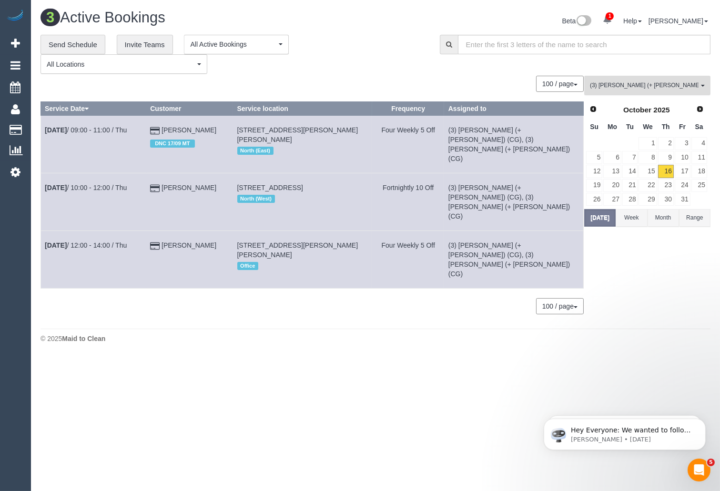
click at [629, 86] on span "(3) [PERSON_NAME] (+ [PERSON_NAME]) (CG)" at bounding box center [644, 86] width 109 height 8
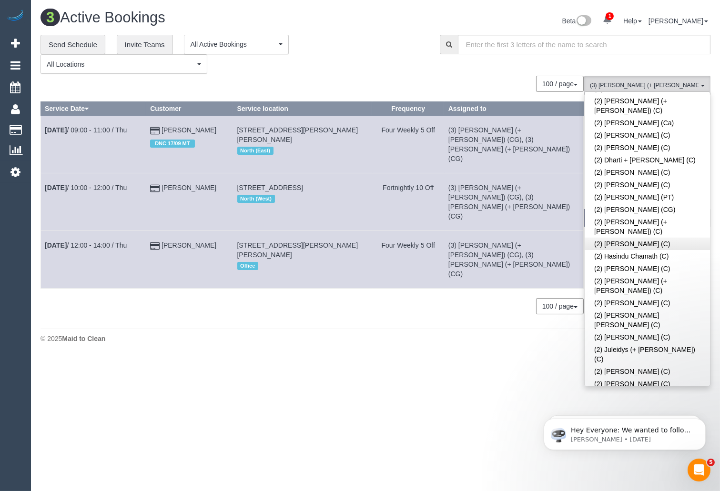
scroll to position [0, 0]
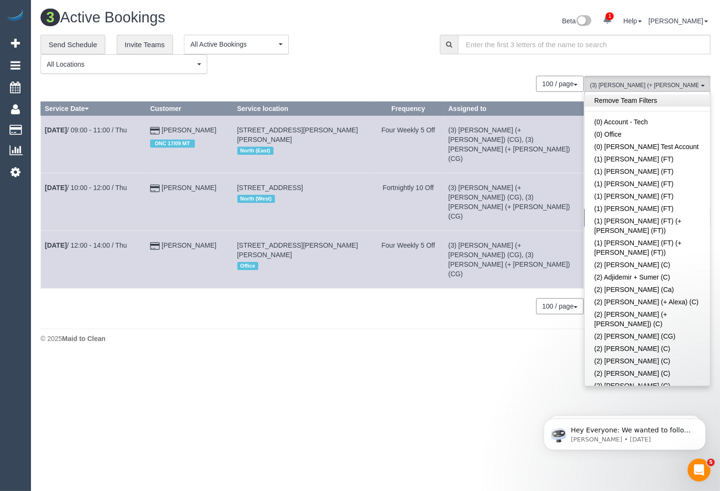
click at [654, 103] on link "Remove Team Filters" at bounding box center [647, 100] width 125 height 12
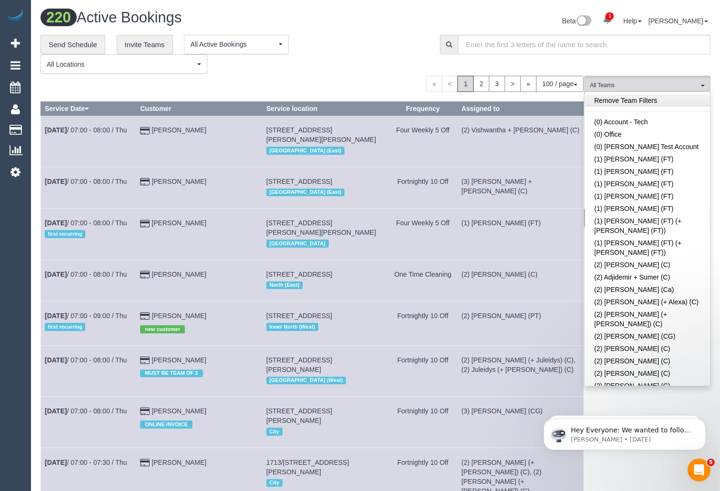
scroll to position [1070, 0]
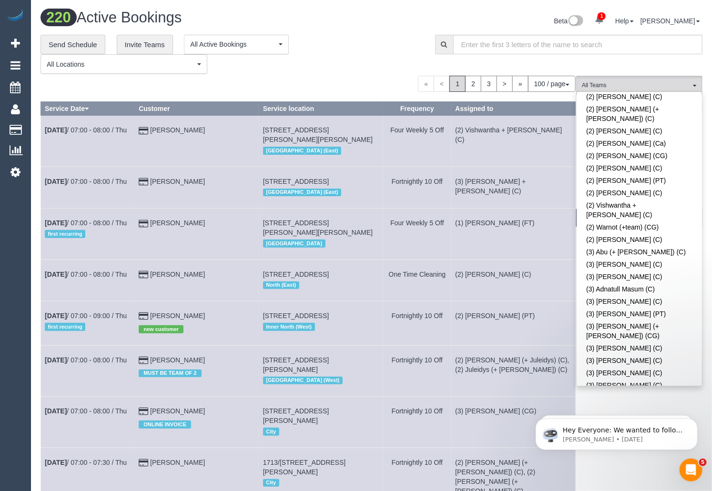
click at [623, 417] on link "(3) [PERSON_NAME] (+ [PERSON_NAME]) (C)" at bounding box center [639, 428] width 125 height 22
click at [364, 41] on div "**********" at bounding box center [231, 55] width 380 height 40
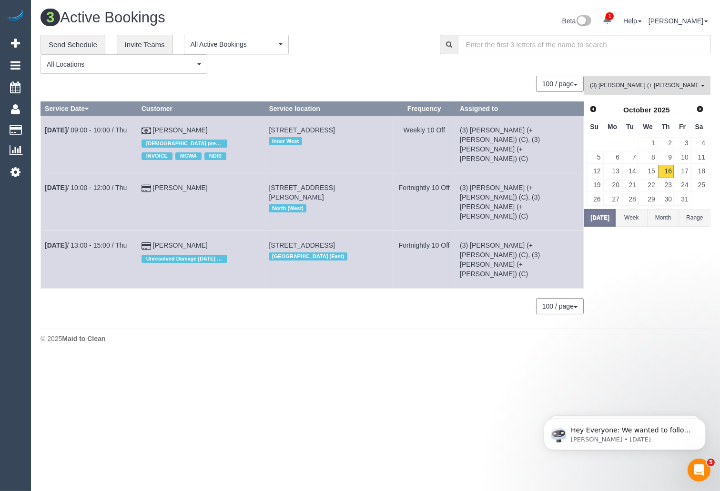
click at [562, 341] on body "1 Beta Your Notifications You have 0 alerts × You have 1 to charge for 15/10/20…" at bounding box center [360, 245] width 720 height 491
click at [594, 223] on button "Today" at bounding box center [599, 218] width 31 height 18
drag, startPoint x: 211, startPoint y: 187, endPoint x: 45, endPoint y: 189, distance: 165.9
click at [45, 189] on tr "Oct 16th / 10:00 - 12:00 / Thu Josh Sandre 221 Reynard Street, Pascoe Vale Sout…" at bounding box center [312, 203] width 543 height 58
copy tr "Oct 16th / 10:00 - 12:00 / Thu Josh Sandre"
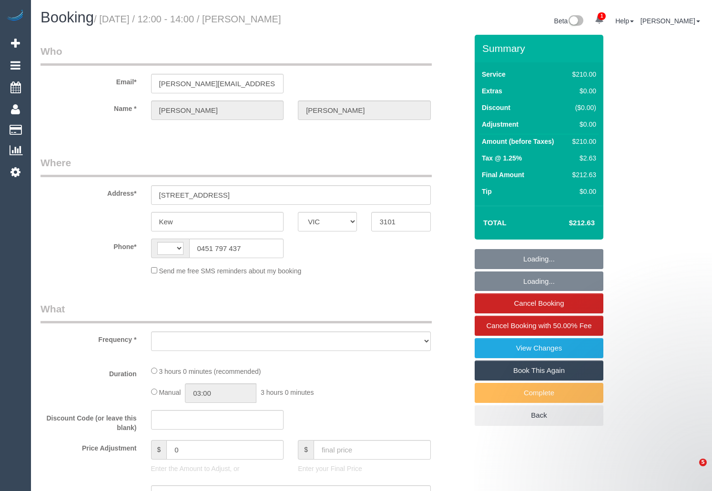
select select "VIC"
select select "string:AU"
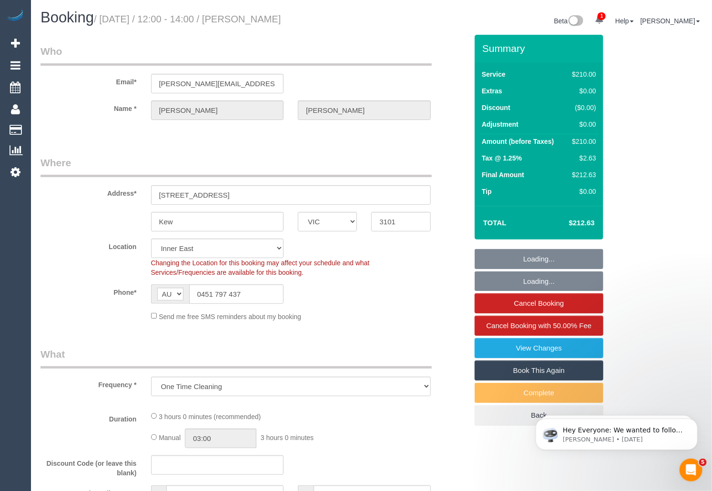
select select "object:909"
select select "string:stripe-pm_1RtgNE2GScqysDRVUirl8EZJ"
select select "180"
select select "number:30"
select select "number:14"
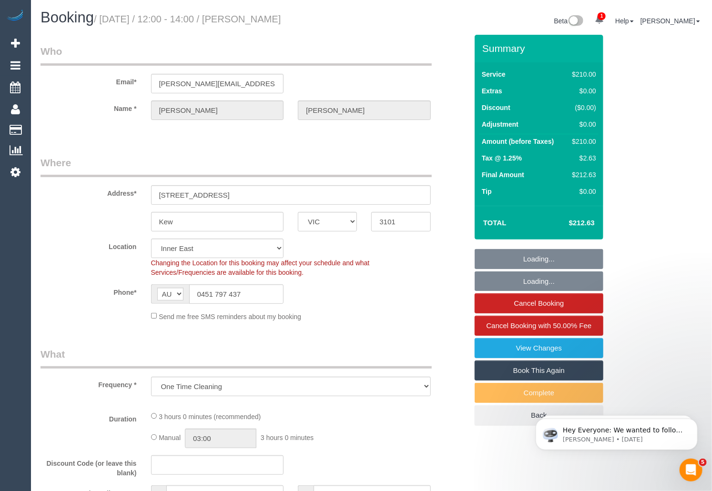
select select "number:19"
select select "number:24"
select select "number:34"
select select "number:11"
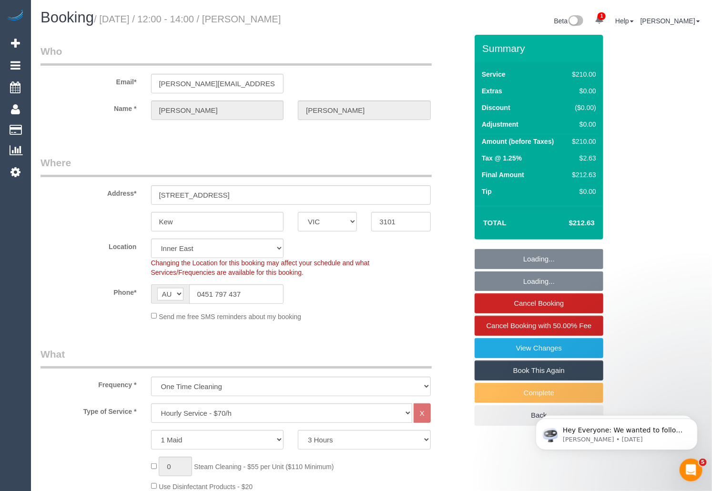
select select "spot1"
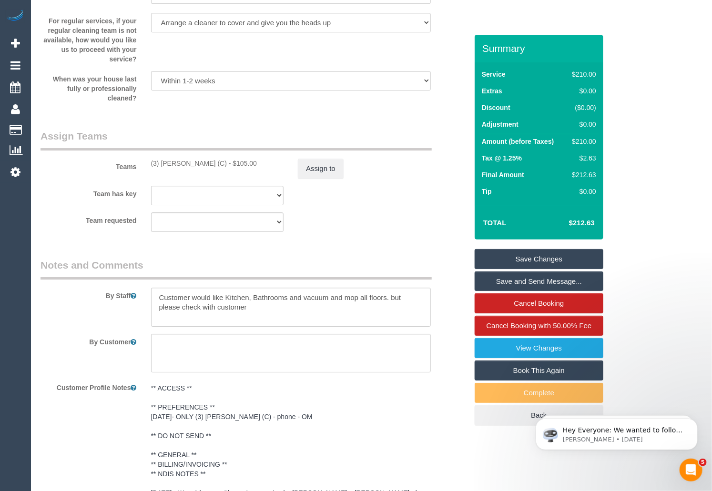
scroll to position [1653, 0]
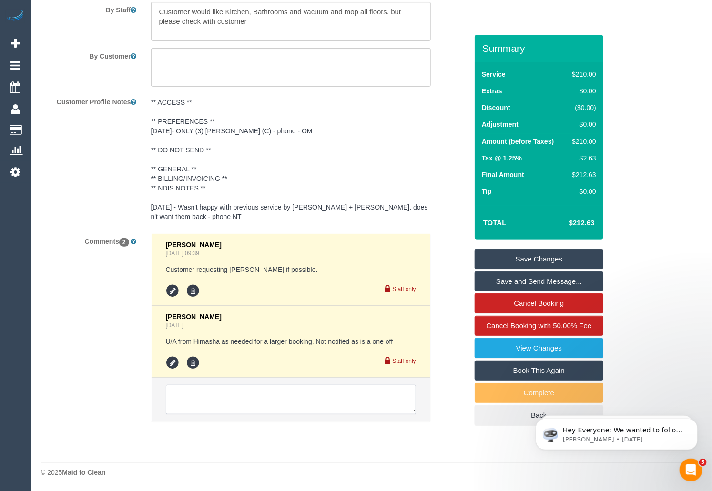
click at [222, 396] on textarea at bounding box center [291, 400] width 250 height 30
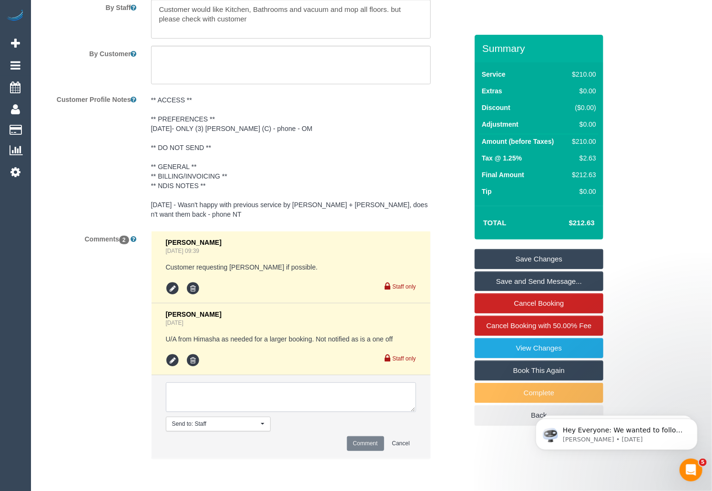
paste textarea "Cleaner(s) Unassigned: Reason Unassigned: Contact customer via: Which message s…"
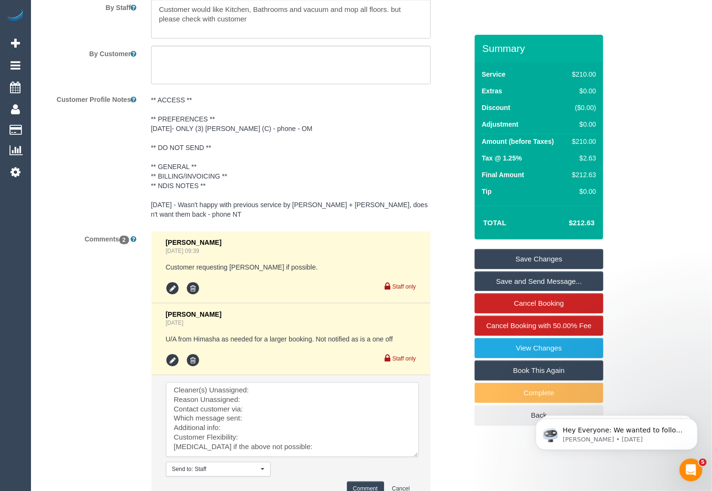
scroll to position [0, 0]
drag, startPoint x: 413, startPoint y: 413, endPoint x: 416, endPoint y: 468, distance: 54.9
click at [416, 467] on textarea at bounding box center [293, 425] width 254 height 84
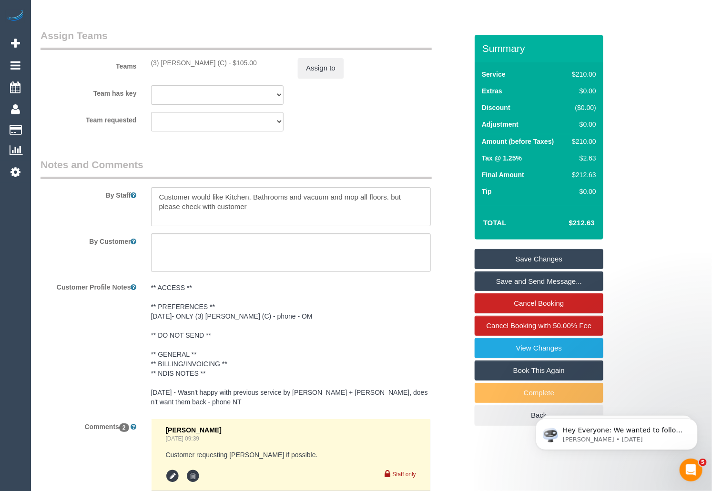
scroll to position [1462, 0]
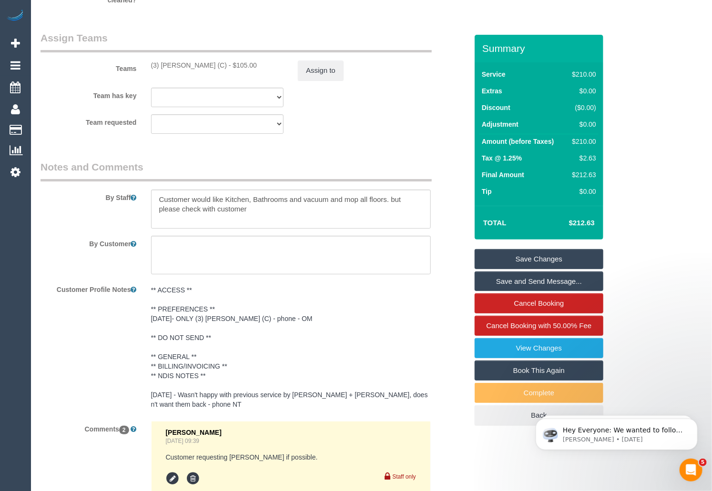
drag, startPoint x: 152, startPoint y: 68, endPoint x: 229, endPoint y: 69, distance: 77.7
click at [229, 69] on div "(3) Denuwan Lamahewa (C) - $105.00" at bounding box center [217, 66] width 133 height 10
drag, startPoint x: 234, startPoint y: 67, endPoint x: 152, endPoint y: 68, distance: 82.0
click at [152, 68] on div "(3) Denuwan Lamahewa (C) - $105.00" at bounding box center [217, 66] width 133 height 10
copy div "3) Denuwan Lamahewa (C)"
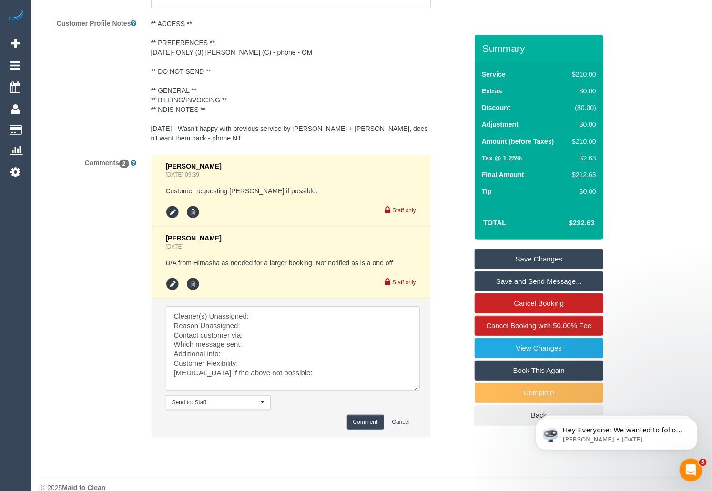
scroll to position [1747, 0]
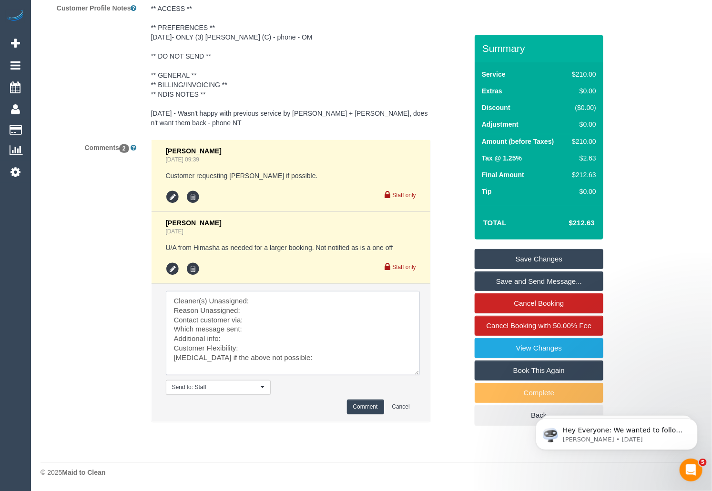
click at [270, 300] on textarea at bounding box center [293, 333] width 254 height 84
click at [273, 301] on textarea at bounding box center [293, 333] width 254 height 84
paste textarea "Sandy Iyngkaran"
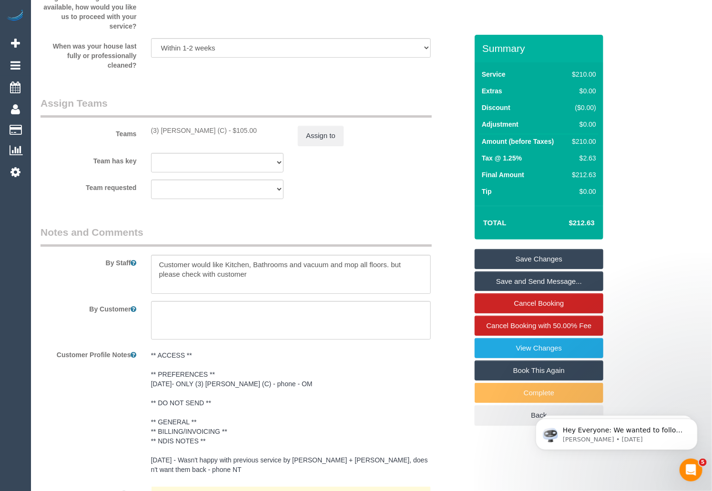
scroll to position [1396, 0]
drag, startPoint x: 149, startPoint y: 134, endPoint x: 233, endPoint y: 136, distance: 83.9
click at [233, 136] on div "(3) Denuwan Lamahewa (C) - $105.00" at bounding box center [217, 132] width 147 height 10
copy div "(3) Denuwan Lamahewa (C)"
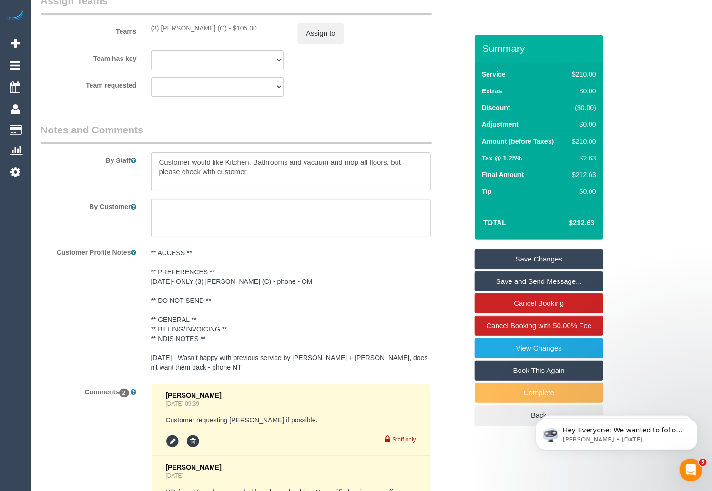
scroll to position [1747, 0]
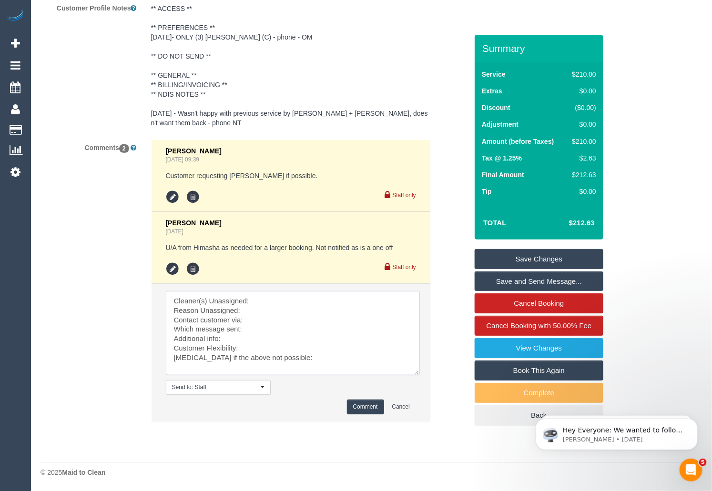
click at [284, 295] on textarea at bounding box center [293, 333] width 254 height 84
click at [284, 300] on textarea at bounding box center [293, 333] width 254 height 84
paste textarea "(3) Denuwan Lamahewa (C)"
click at [267, 311] on textarea at bounding box center [293, 333] width 254 height 84
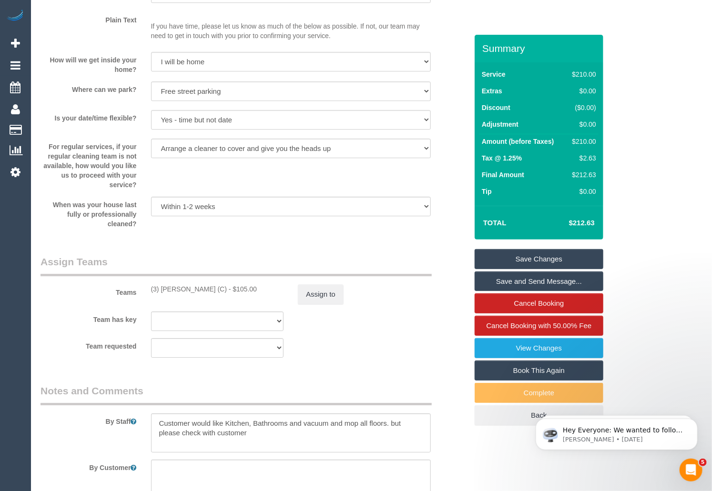
scroll to position [1237, 0]
click at [325, 305] on button "Assign to" at bounding box center [321, 296] width 46 height 20
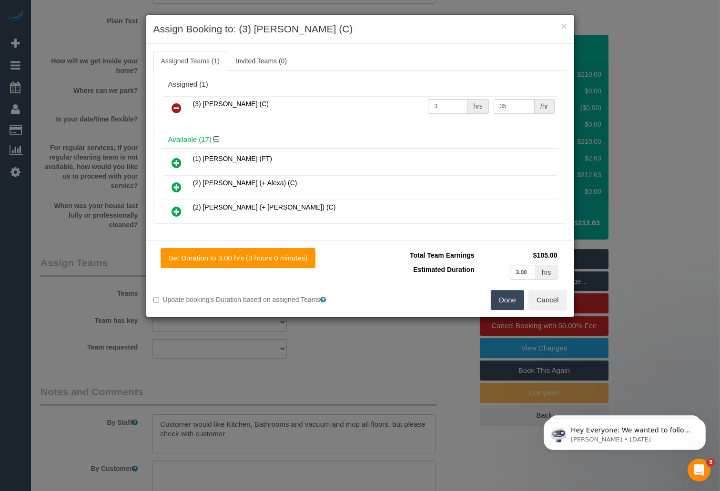
click at [177, 105] on icon at bounding box center [177, 107] width 10 height 11
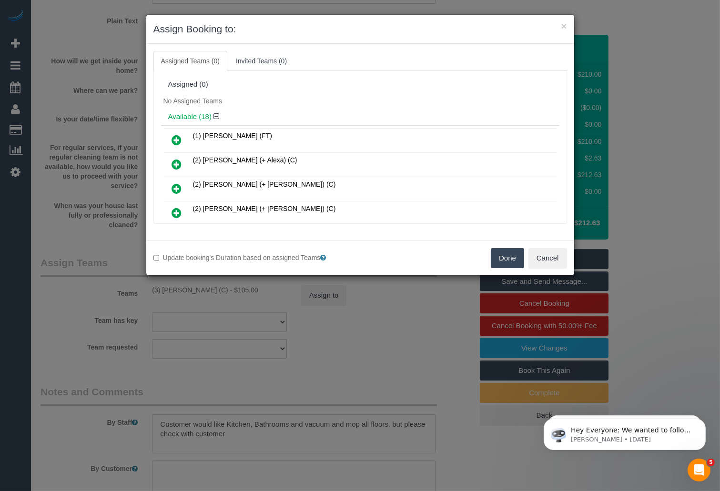
click at [501, 257] on button "Done" at bounding box center [507, 258] width 33 height 20
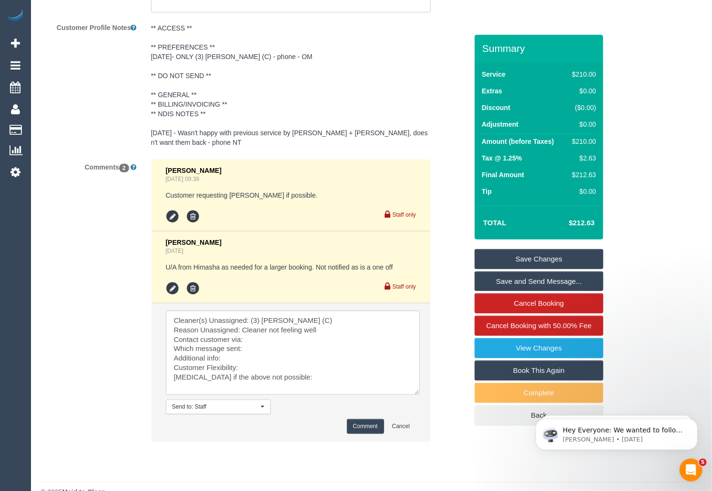
scroll to position [1747, 0]
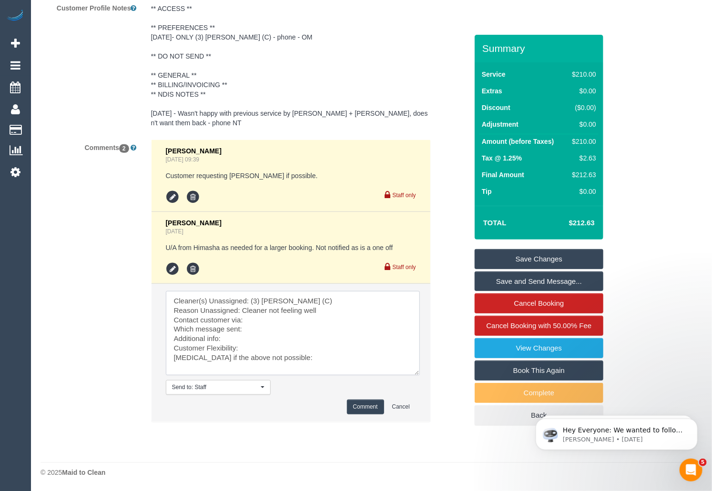
click at [301, 353] on textarea at bounding box center [293, 333] width 254 height 84
click at [370, 353] on textarea at bounding box center [293, 333] width 254 height 84
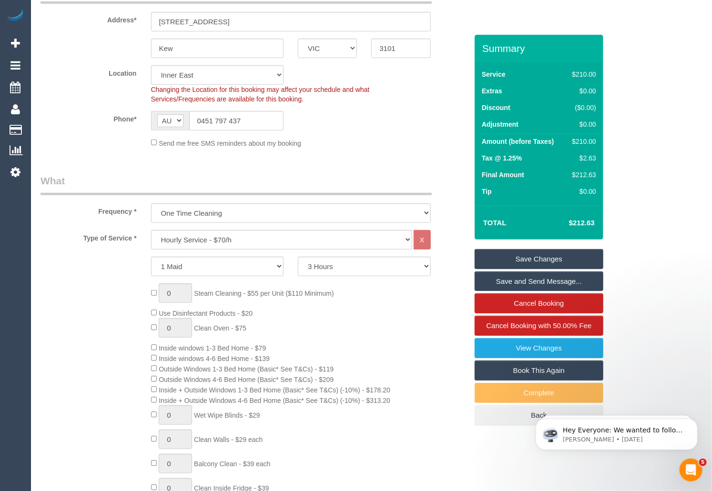
scroll to position [173, 0]
drag, startPoint x: 253, startPoint y: 124, endPoint x: 190, endPoint y: 120, distance: 63.1
click at [190, 120] on input "0451 797 437" at bounding box center [236, 122] width 95 height 20
click at [256, 121] on input "0451 797 437" at bounding box center [236, 122] width 95 height 20
drag, startPoint x: 259, startPoint y: 121, endPoint x: 196, endPoint y: 124, distance: 62.5
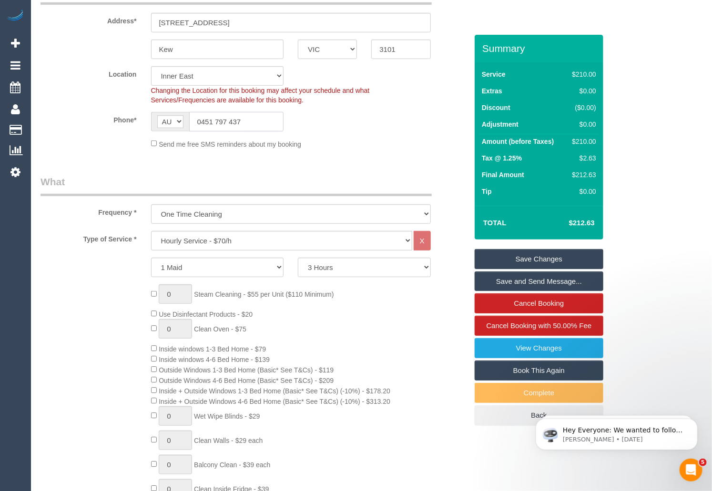
click at [196, 124] on input "0451 797 437" at bounding box center [236, 122] width 95 height 20
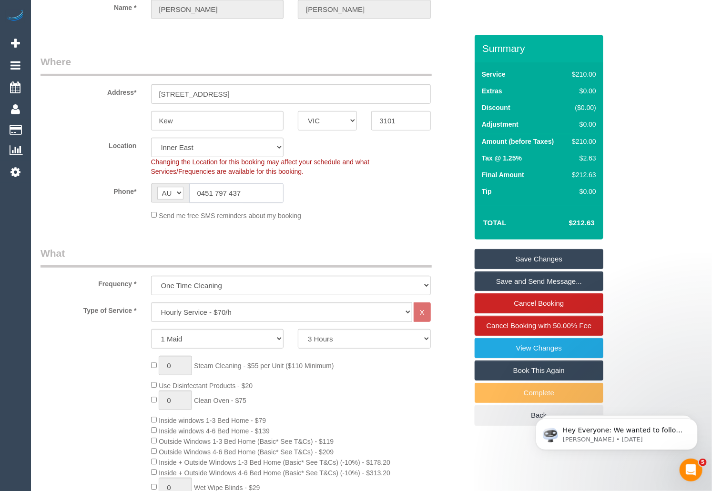
scroll to position [73, 0]
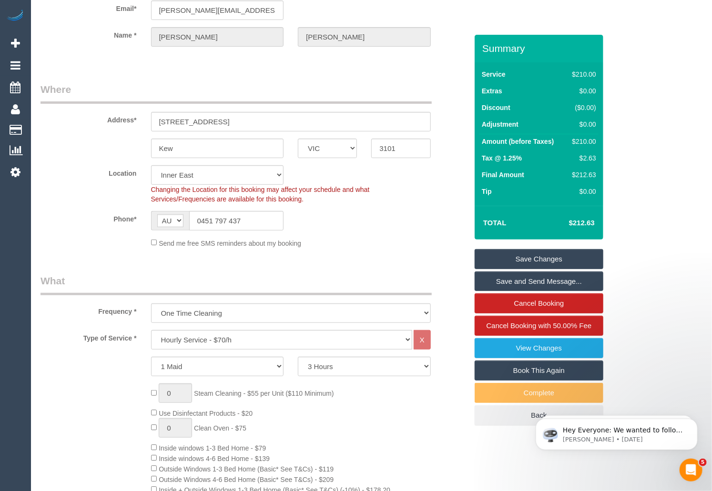
click at [354, 236] on sui-booking-location "Location Office City East (North) East (South) Inner East Inner North (East) In…" at bounding box center [254, 206] width 427 height 83
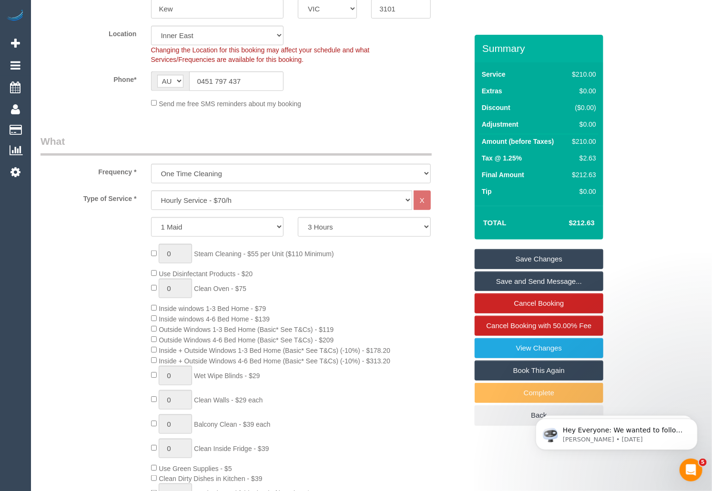
scroll to position [333, 0]
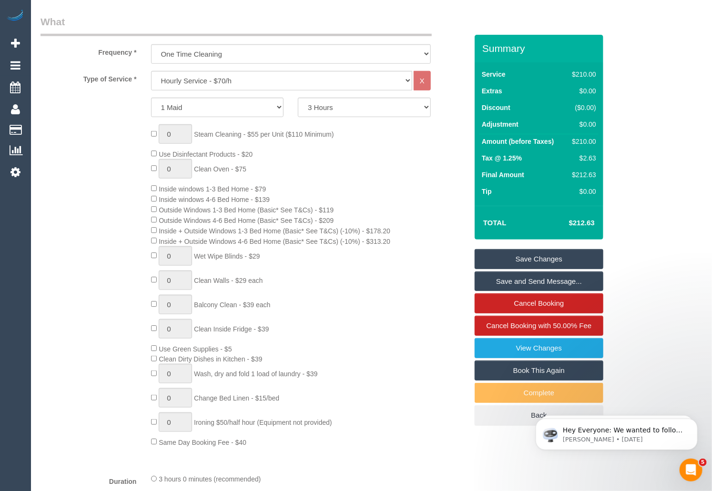
click at [21, 274] on div "1 Beta Your Notifications You have 0 alerts × You have 1 to charge for 15/10/20…" at bounding box center [15, 245] width 31 height 491
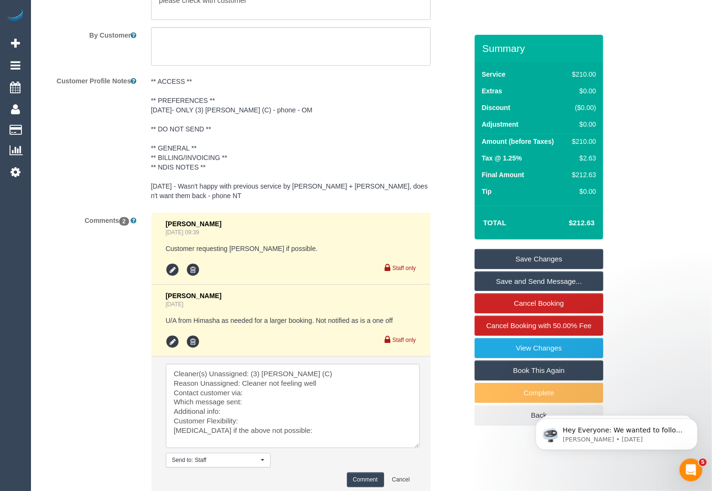
scroll to position [1747, 0]
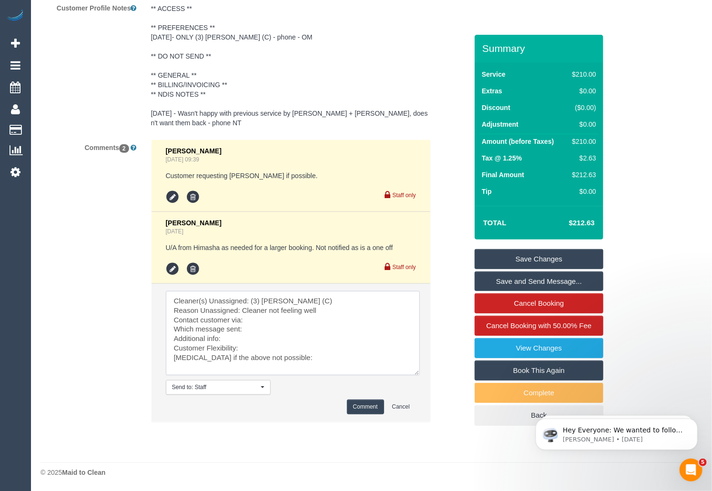
click at [261, 324] on textarea at bounding box center [293, 333] width 254 height 84
click at [271, 322] on textarea at bounding box center [293, 333] width 254 height 84
click at [262, 331] on textarea at bounding box center [293, 333] width 254 height 84
click at [236, 338] on textarea at bounding box center [293, 333] width 254 height 84
click at [253, 349] on textarea at bounding box center [293, 333] width 254 height 84
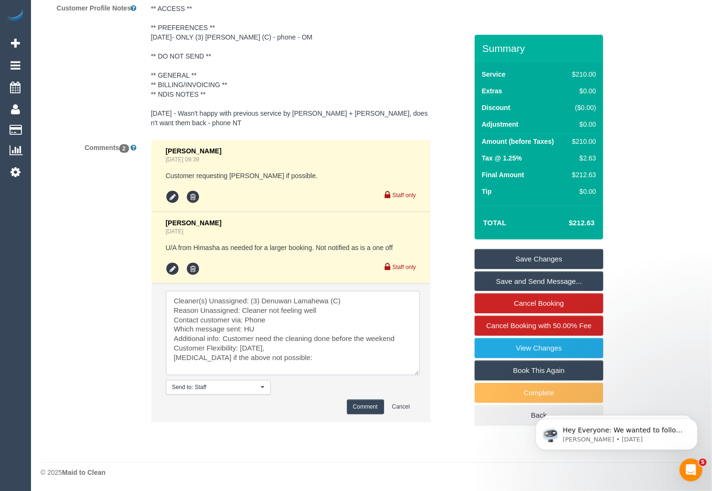
click at [256, 338] on textarea at bounding box center [293, 333] width 254 height 84
click at [283, 359] on textarea at bounding box center [293, 333] width 254 height 84
click at [287, 365] on textarea at bounding box center [293, 333] width 254 height 84
type textarea "Cleaner(s) Unassigned: (3) Denuwan Lamahewa (C) Reason Unassigned: Cleaner not …"
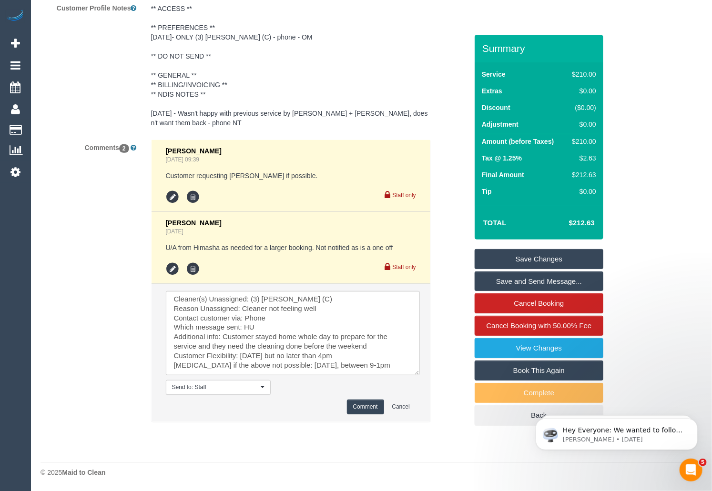
click at [369, 407] on button "Comment" at bounding box center [365, 407] width 37 height 15
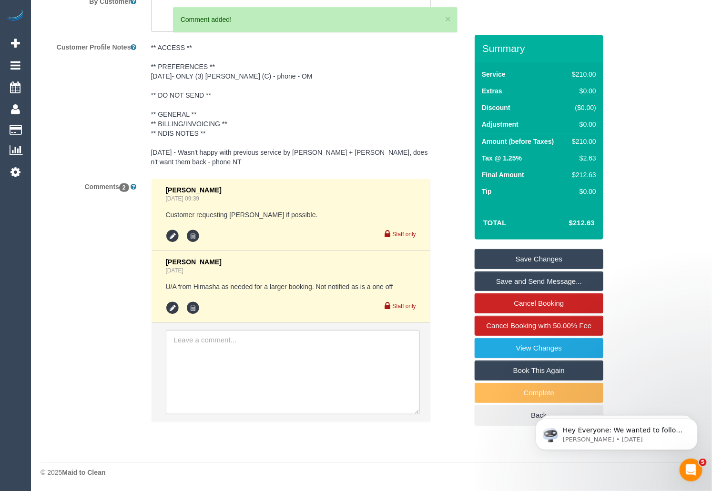
scroll to position [1747, 0]
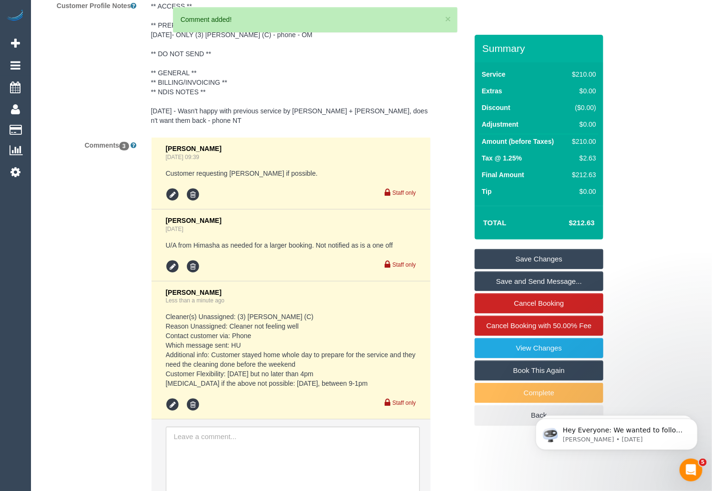
click at [527, 257] on link "Save Changes" at bounding box center [539, 259] width 129 height 20
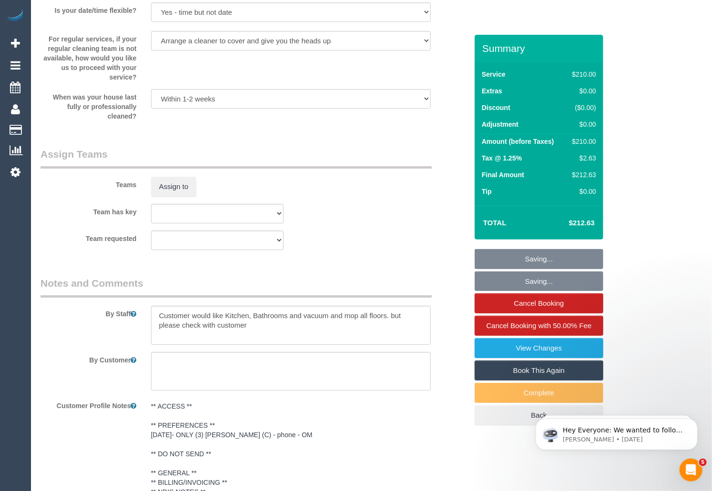
scroll to position [1314, 0]
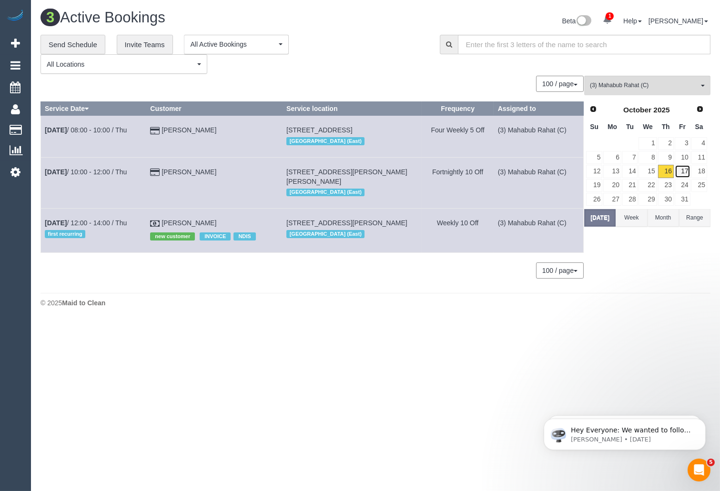
click at [685, 171] on link "17" at bounding box center [683, 171] width 16 height 13
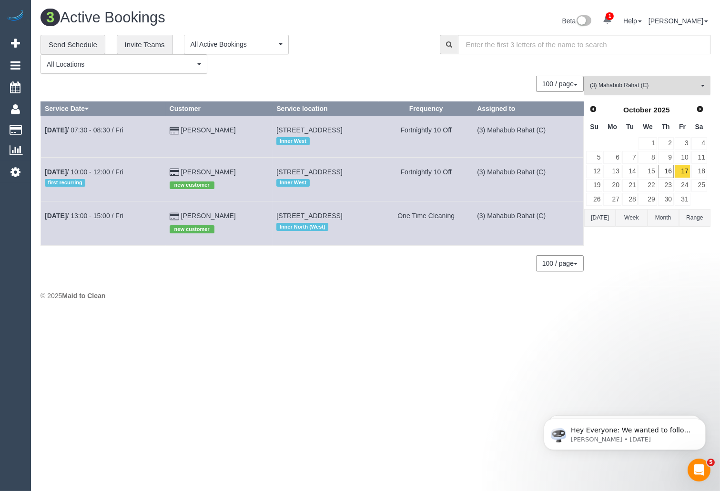
click at [636, 92] on button "(3) Mahabub Rahat (C) All Teams" at bounding box center [647, 86] width 126 height 20
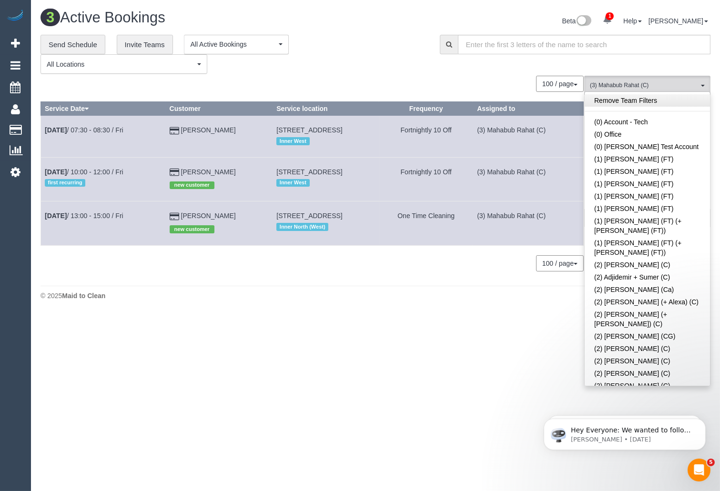
click at [644, 104] on link "Remove Team Filters" at bounding box center [647, 100] width 125 height 12
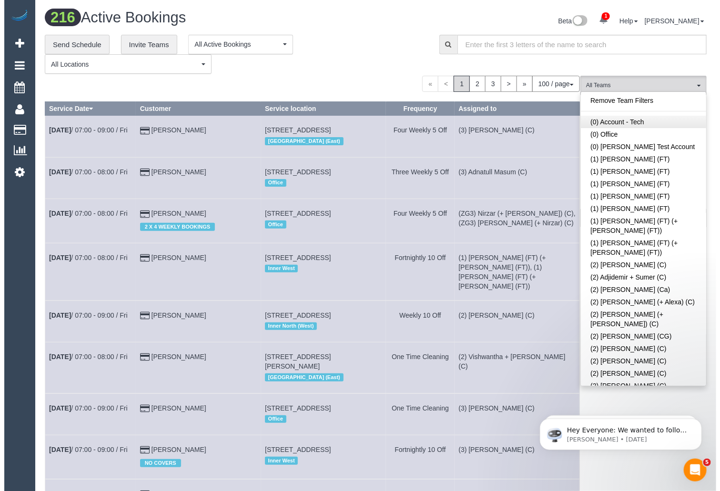
scroll to position [1293, 0]
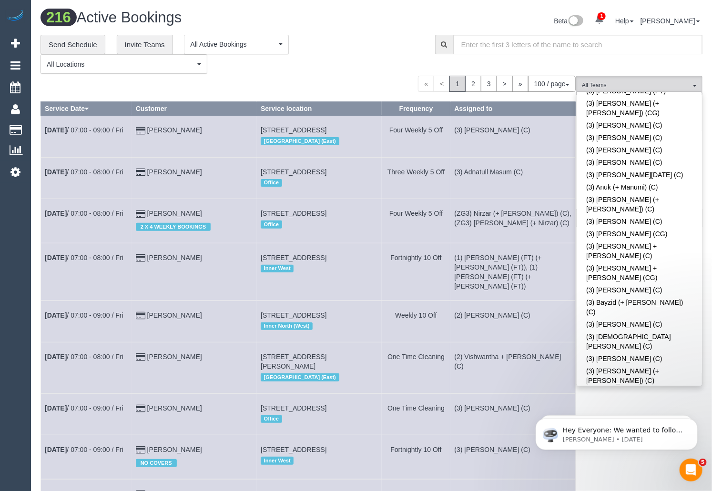
click at [655, 491] on link "(3) Denuwan Lamahewa (C)" at bounding box center [639, 499] width 125 height 12
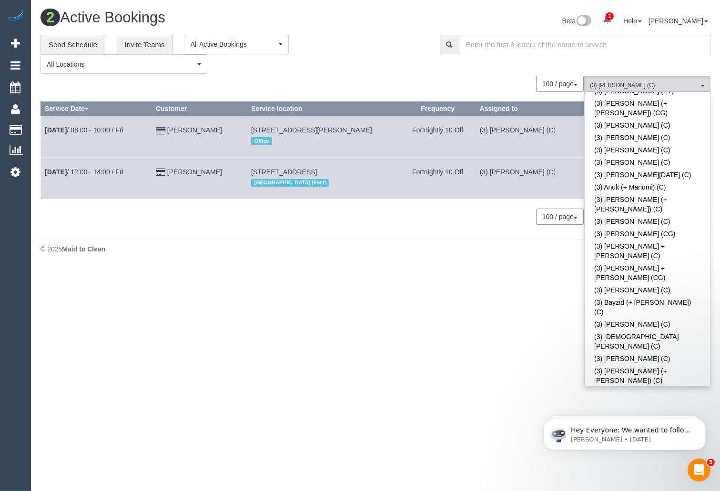
click at [469, 347] on body "1 Beta Your Notifications You have 0 alerts × You have 1 to charge for 15/10/20…" at bounding box center [360, 245] width 720 height 491
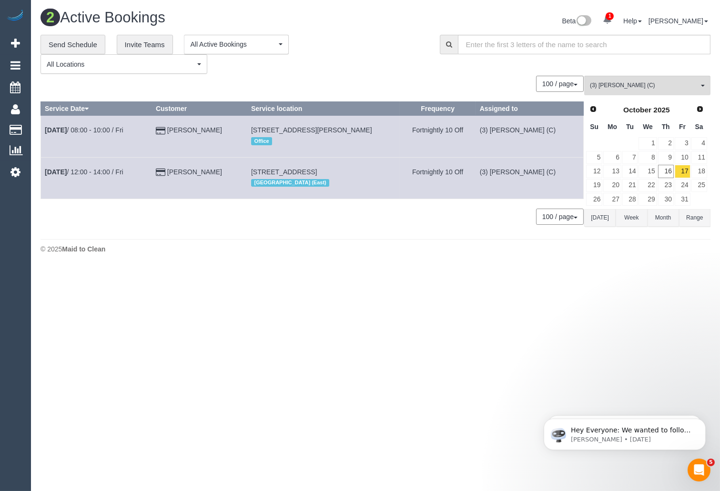
click at [593, 219] on button "Today" at bounding box center [599, 218] width 31 height 18
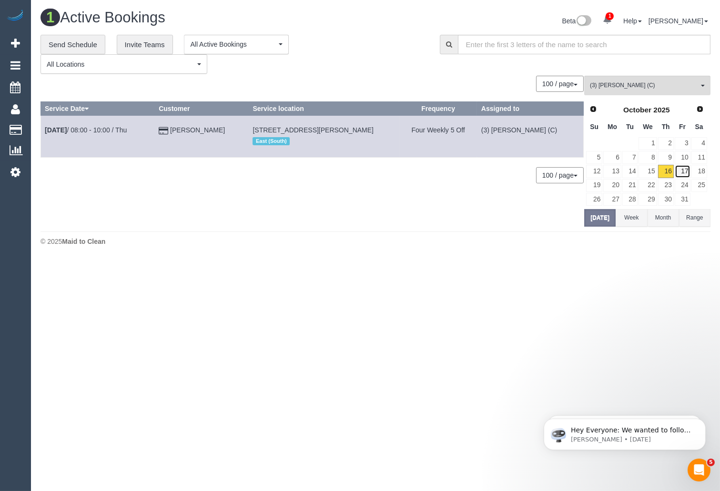
click at [682, 171] on link "17" at bounding box center [683, 171] width 16 height 13
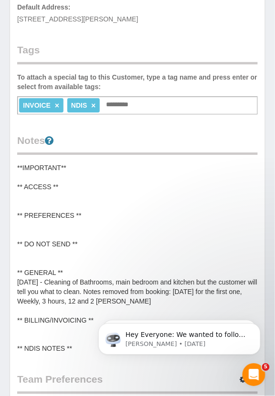
scroll to position [242, 0]
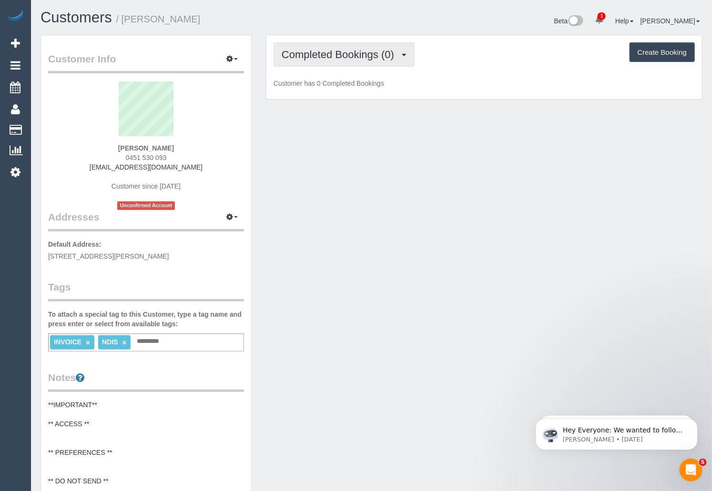
click at [274, 55] on span "Completed Bookings (0)" at bounding box center [340, 55] width 117 height 12
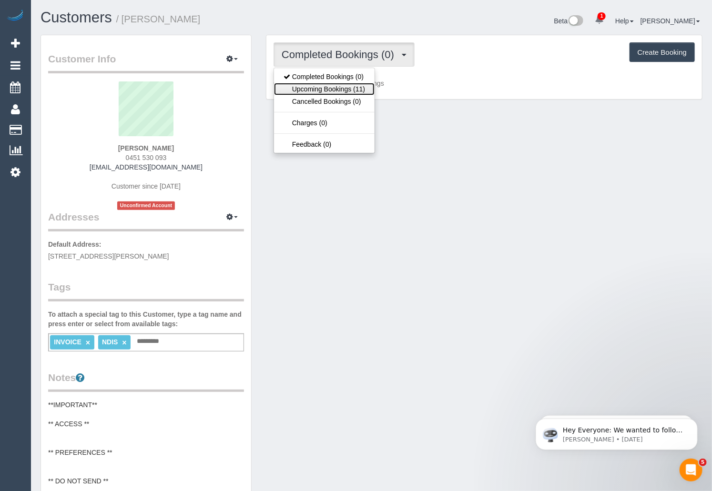
click at [274, 87] on link "Upcoming Bookings (11)" at bounding box center [324, 89] width 101 height 12
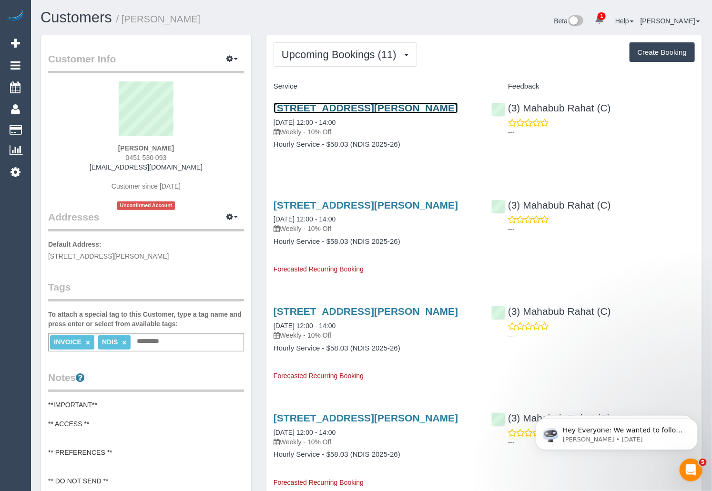
click at [274, 108] on link "[STREET_ADDRESS][PERSON_NAME]" at bounding box center [366, 107] width 184 height 11
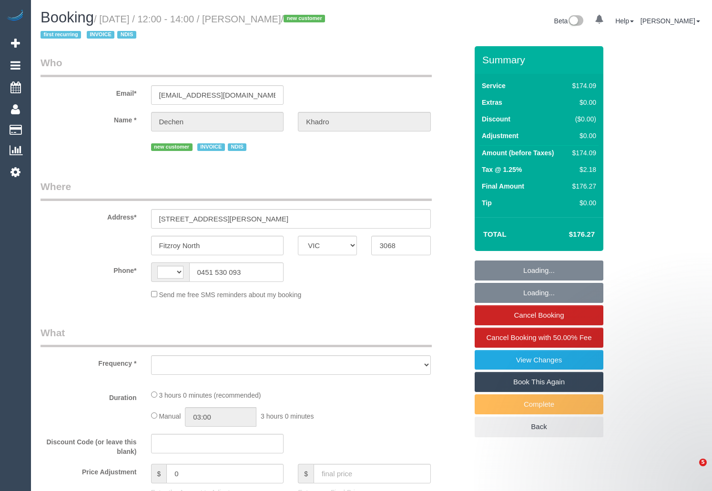
select select "VIC"
select select "180"
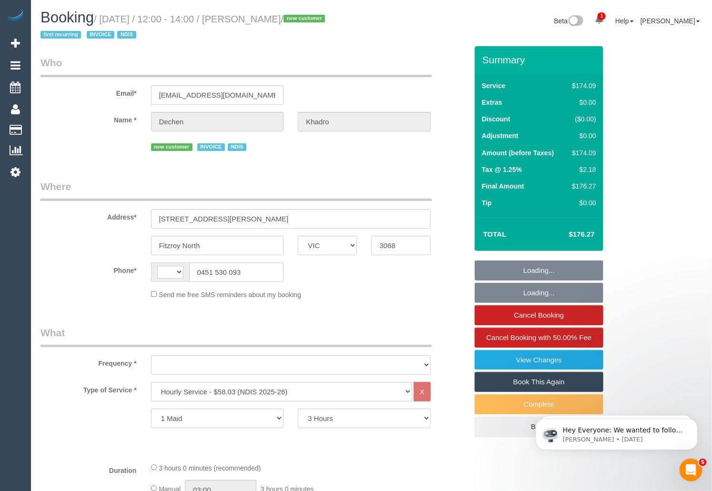
select select "string:AU"
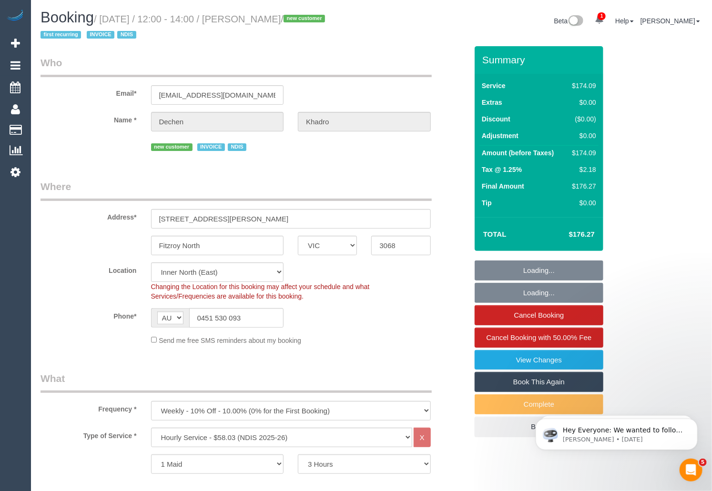
select select "object:777"
select select "number:27"
select select "number:14"
select select "number:19"
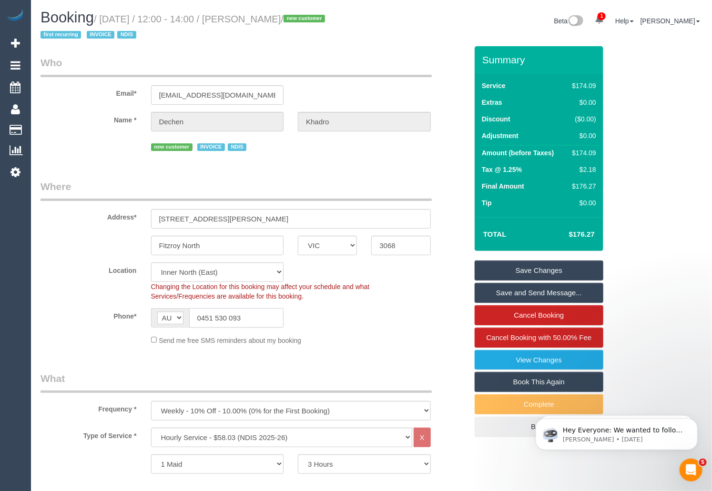
drag, startPoint x: 245, startPoint y: 318, endPoint x: 172, endPoint y: 316, distance: 73.4
click at [172, 316] on div "AF AL DZ AD AO AI AQ AG AR AM AW AU AT AZ BS BH BD BB BY BE BZ BJ BM BT BO BA B…" at bounding box center [217, 318] width 133 height 20
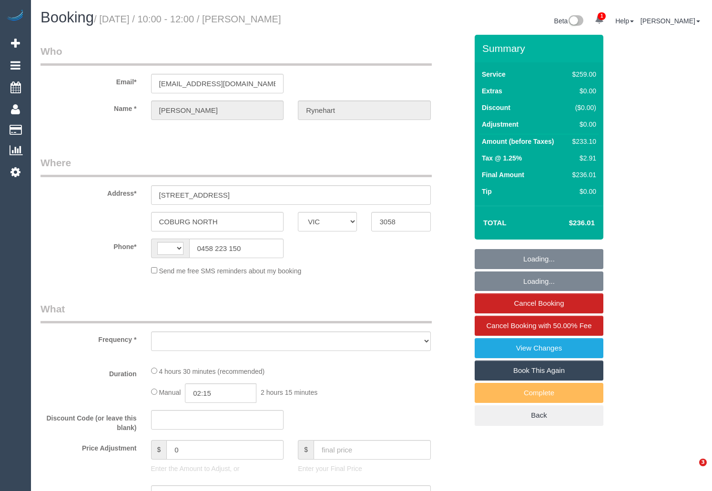
select select "VIC"
select select "string:stripe-pm_1RVMD02GScqysDRVZfpd6KEb"
select select "number:29"
select select "number:14"
select select "number:19"
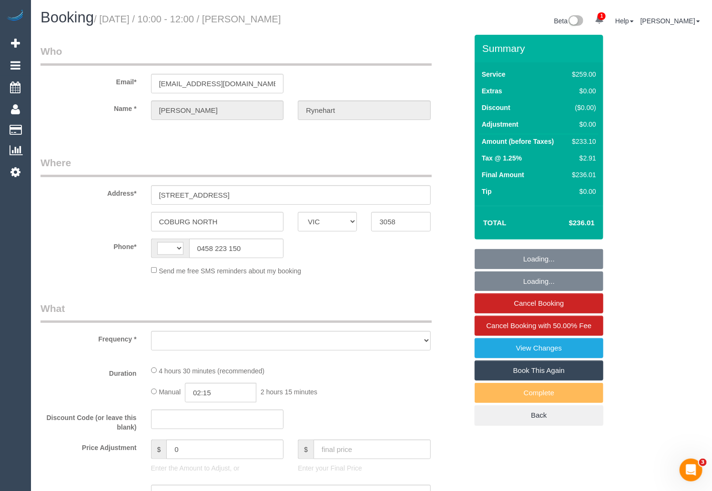
select select "number:22"
select select "number:34"
select select "number:11"
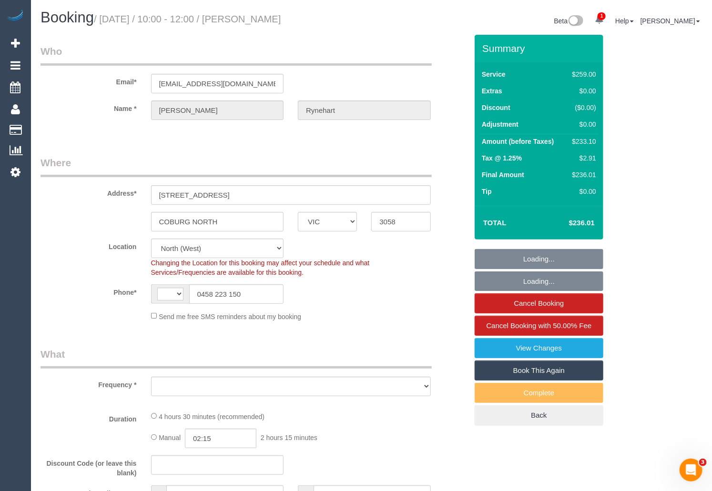
select select "string:AU"
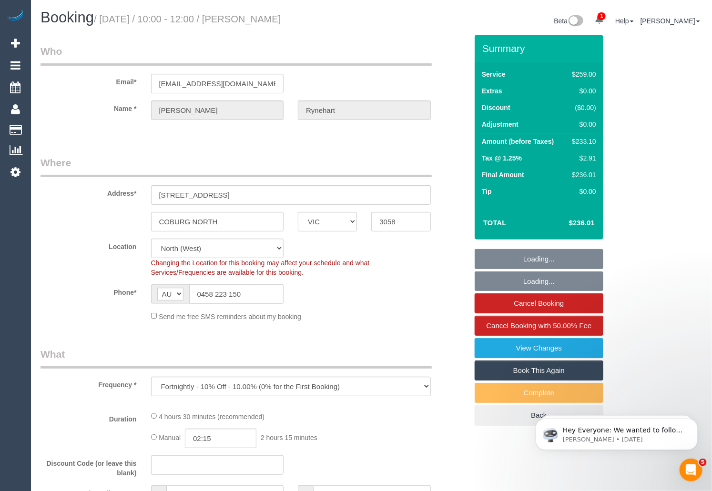
select select "object:1368"
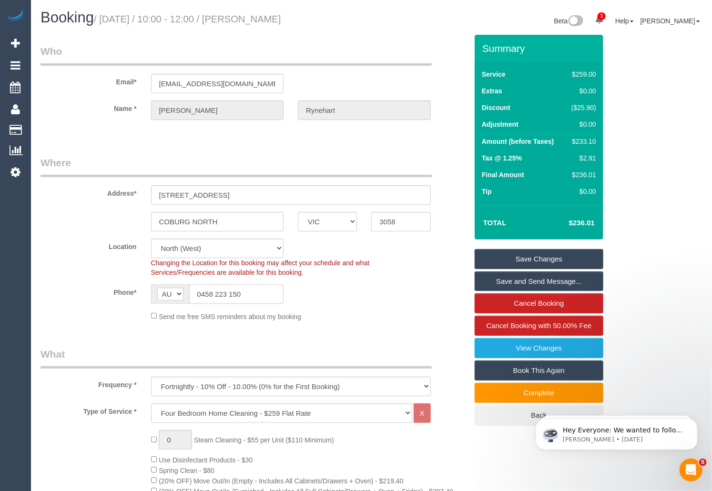
drag, startPoint x: 255, startPoint y: 297, endPoint x: 179, endPoint y: 292, distance: 76.0
click at [179, 292] on div "AF AL DZ AD AO AI AQ AG AR AM AW AU AT AZ BS BH BD BB BY BE BZ BJ BM BT BO BA B…" at bounding box center [217, 295] width 133 height 20
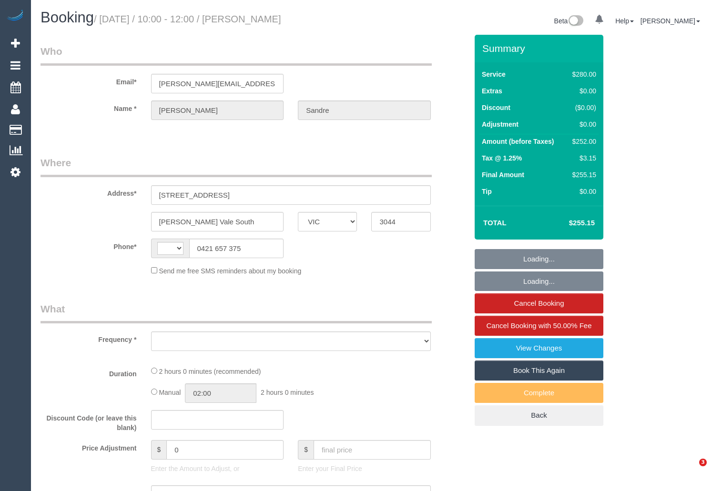
select select "VIC"
select select "string:AU"
select select "object:542"
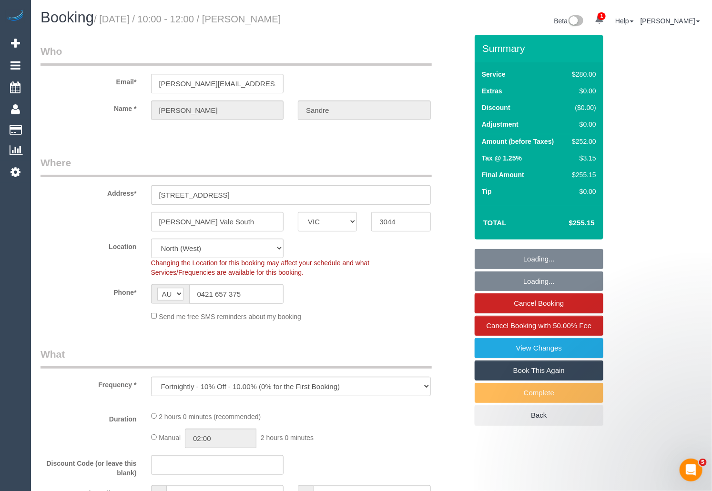
select select "2"
select select "number:28"
select select "number:17"
select select "number:19"
select select "number:23"
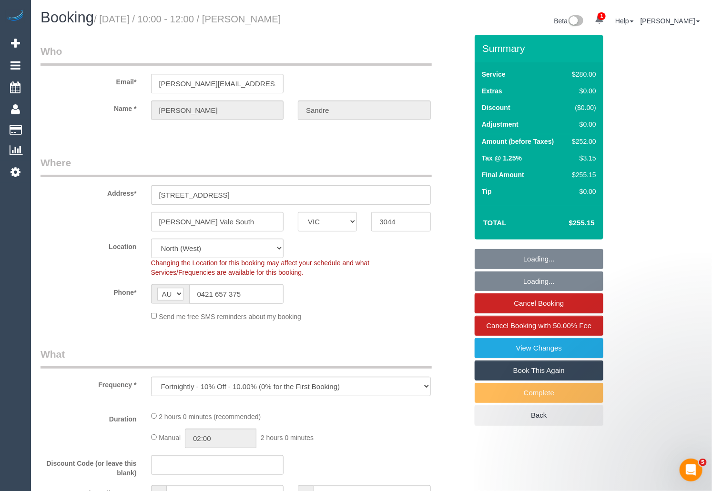
select select "number:34"
select select "number:12"
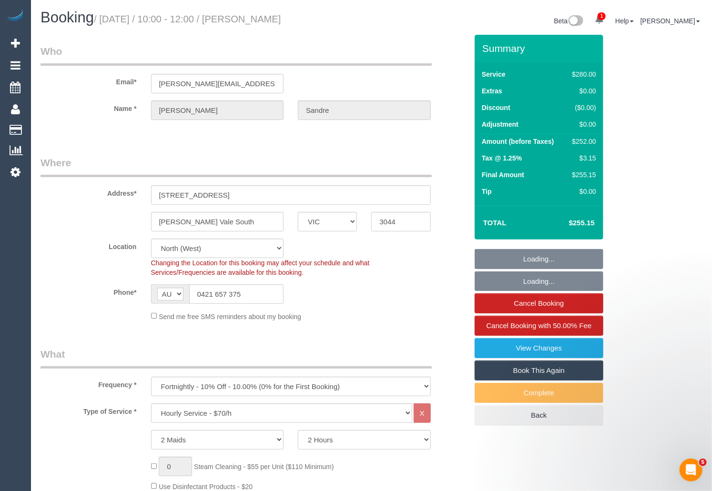
select select "object:874"
select select "string:stripe-pm_1Rz9Px2GScqysDRVLI7kEJzg"
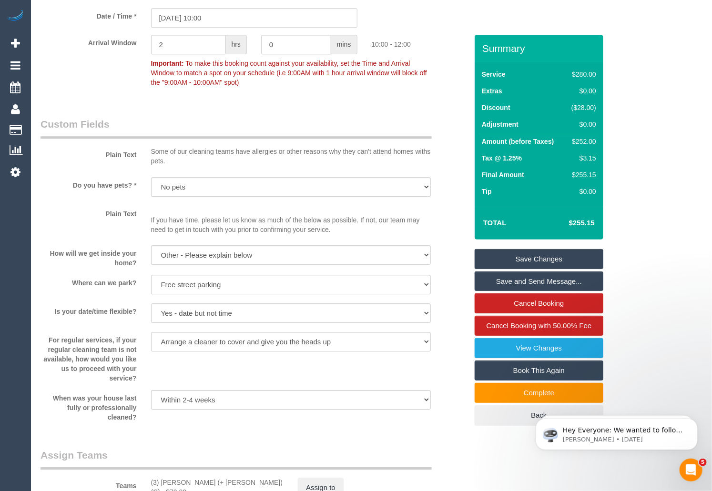
scroll to position [1109, 0]
